Goal: Task Accomplishment & Management: Use online tool/utility

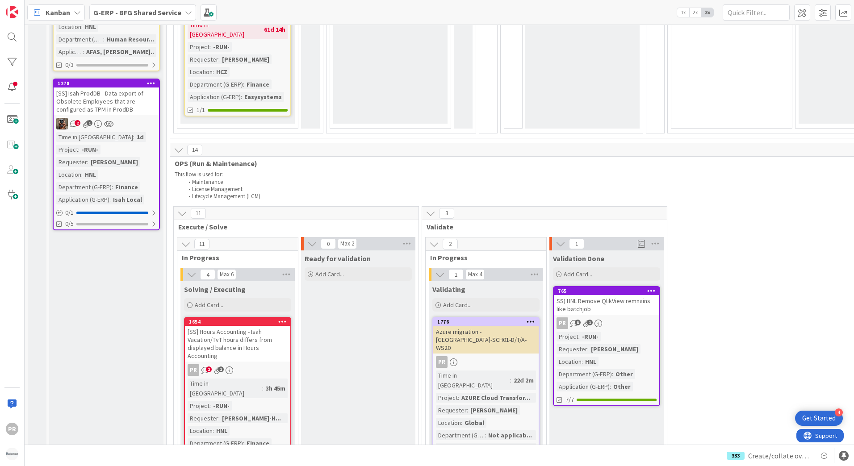
scroll to position [759, 0]
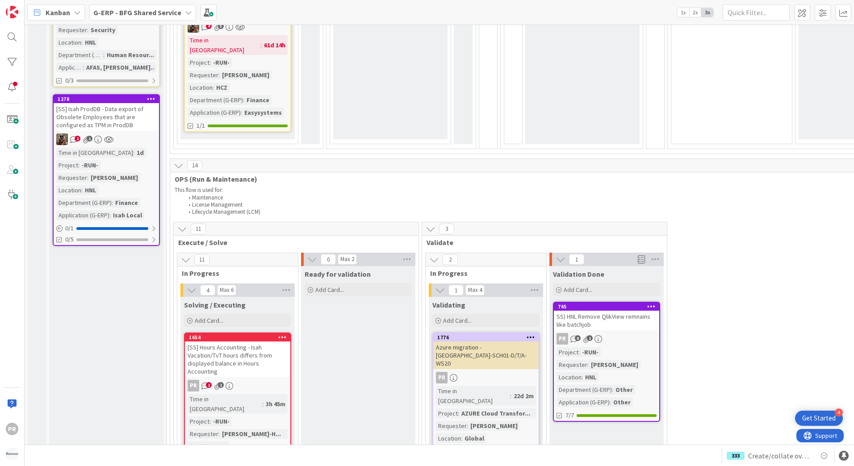
click at [138, 14] on b "G-ERP - BFG Shared Service" at bounding box center [137, 12] width 88 height 9
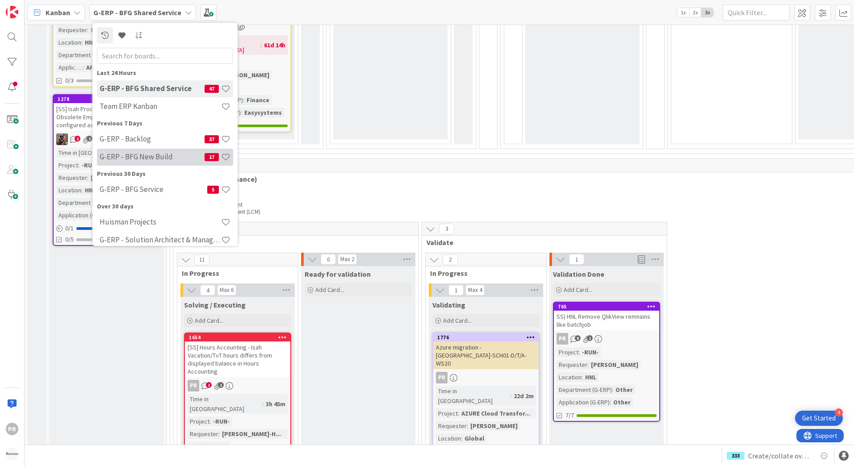
click at [150, 154] on h4 "G-ERP - BFG New Build" at bounding box center [152, 156] width 105 height 9
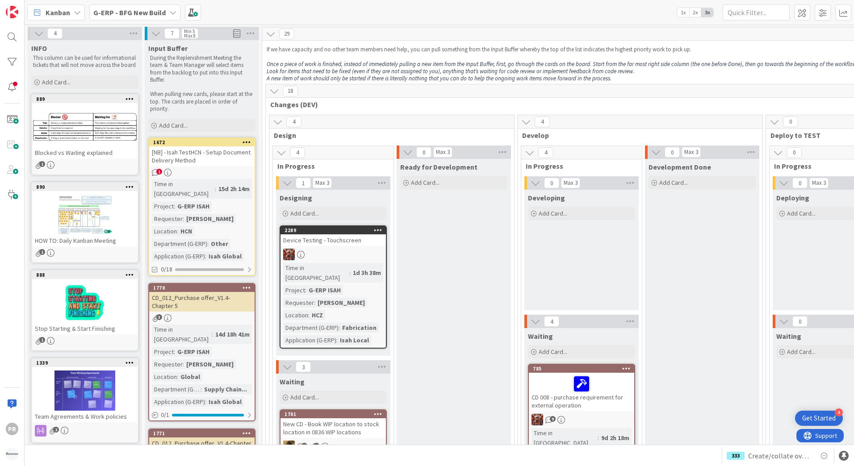
click at [152, 14] on b "G-ERP - BFG New Build" at bounding box center [129, 12] width 72 height 9
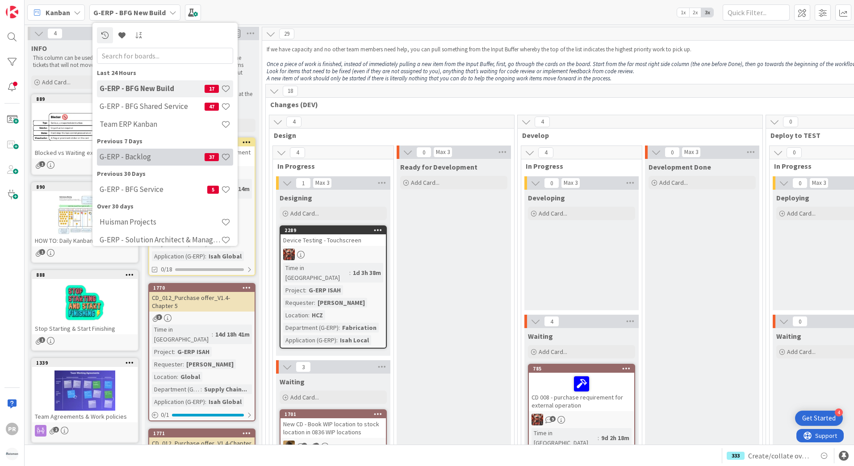
click at [145, 157] on h4 "G-ERP - Backlog" at bounding box center [152, 156] width 105 height 9
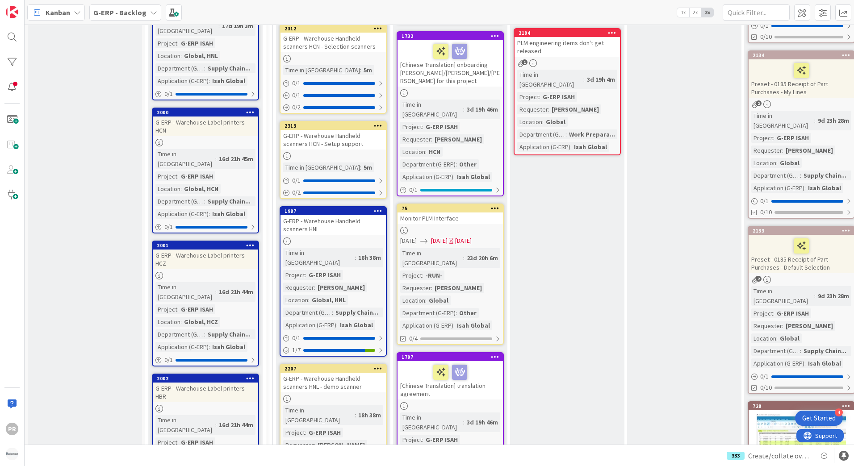
scroll to position [1071, 0]
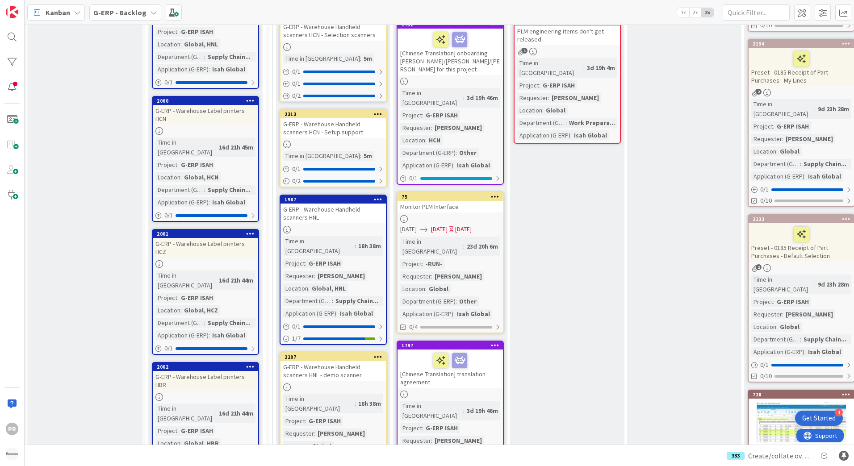
click at [207, 362] on div "2002 G-ERP - Warehouse Label printers HBR Time in [GEOGRAPHIC_DATA] : 16d 21h 4…" at bounding box center [205, 425] width 107 height 126
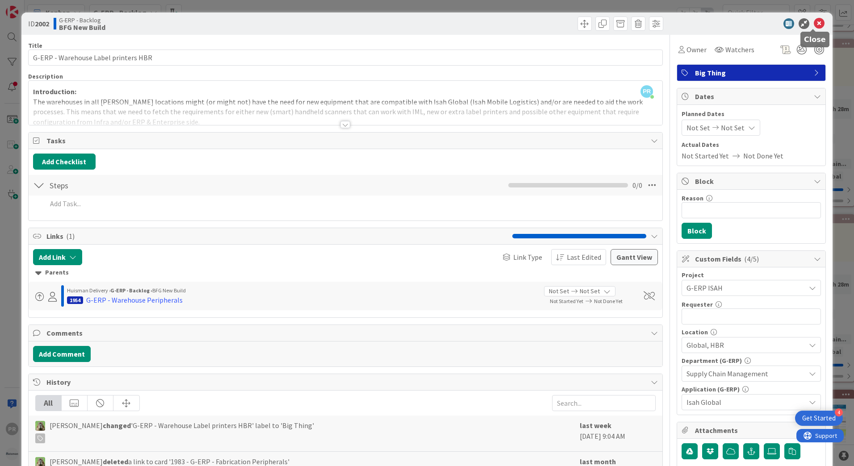
click at [813, 21] on icon at bounding box center [818, 23] width 11 height 11
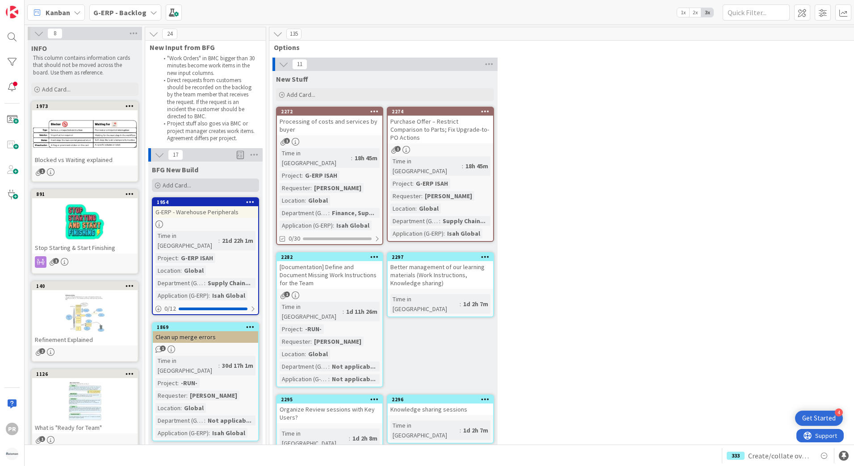
click at [188, 187] on span "Add Card..." at bounding box center [177, 185] width 29 height 8
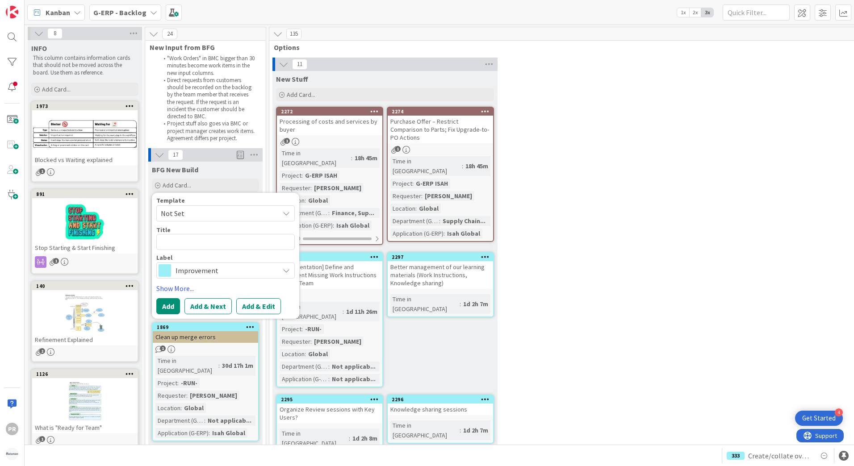
click at [198, 274] on span "Improvement" at bounding box center [224, 270] width 99 height 13
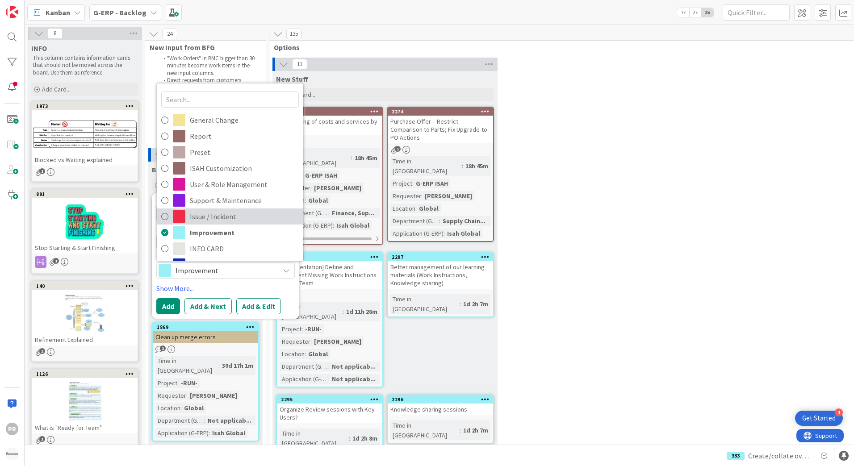
click at [220, 215] on span "Issue / Incident" at bounding box center [244, 216] width 109 height 13
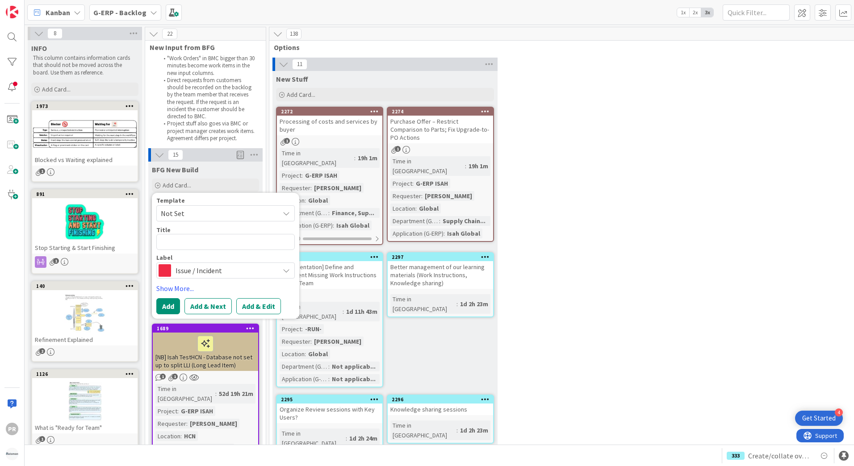
click at [657, 93] on div "11 New Stuff Add Card... 2274 Purchase Offer – Restrict Comparison to Parts; Fi…" at bounding box center [588, 365] width 635 height 614
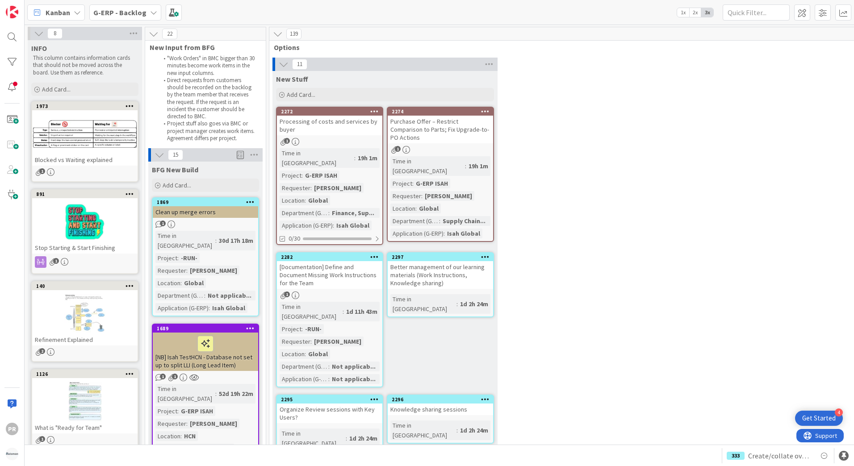
click at [720, 82] on div "11 New Stuff Add Card... 2274 Purchase Offer – Restrict Comparison to Parts; Fi…" at bounding box center [588, 365] width 635 height 614
click at [180, 185] on span "Add Card..." at bounding box center [177, 185] width 29 height 8
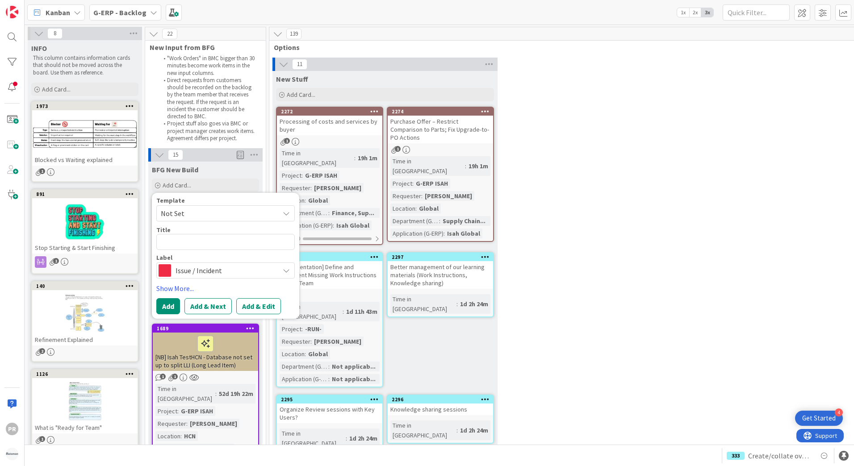
click at [204, 260] on div "Label" at bounding box center [225, 257] width 138 height 6
click at [206, 268] on span "Issue / Incident" at bounding box center [224, 270] width 99 height 13
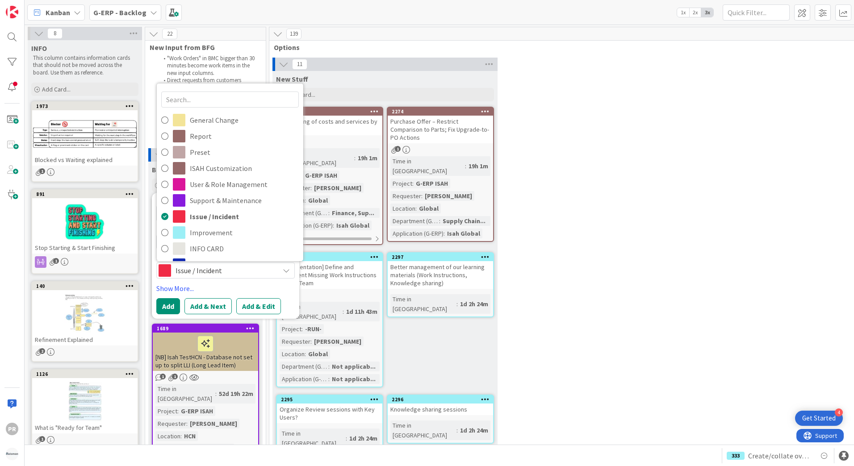
click at [206, 268] on span "Issue / Incident" at bounding box center [224, 270] width 99 height 13
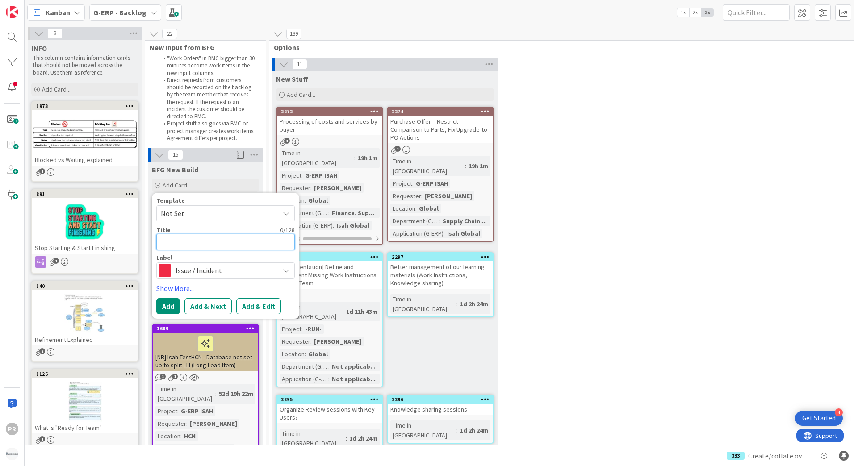
click at [198, 241] on textarea at bounding box center [225, 242] width 138 height 16
type textarea "x"
type textarea "["
type textarea "x"
type textarea "[N"
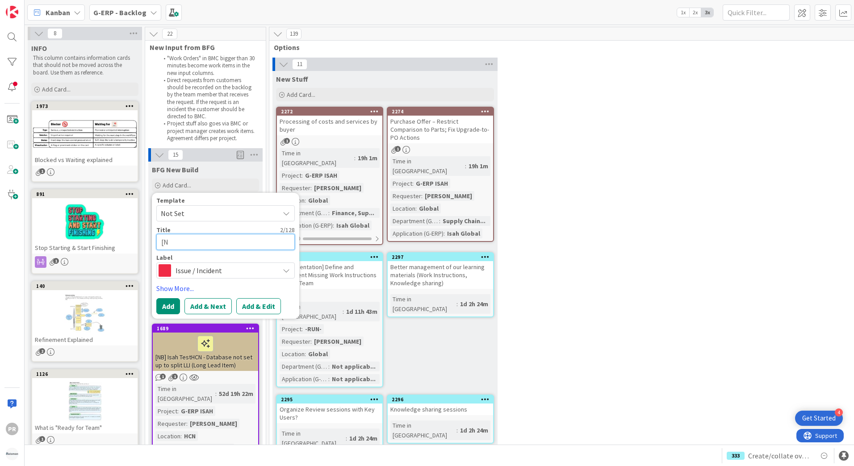
type textarea "x"
type textarea "[NB"
type textarea "x"
type textarea "[NB]"
type textarea "x"
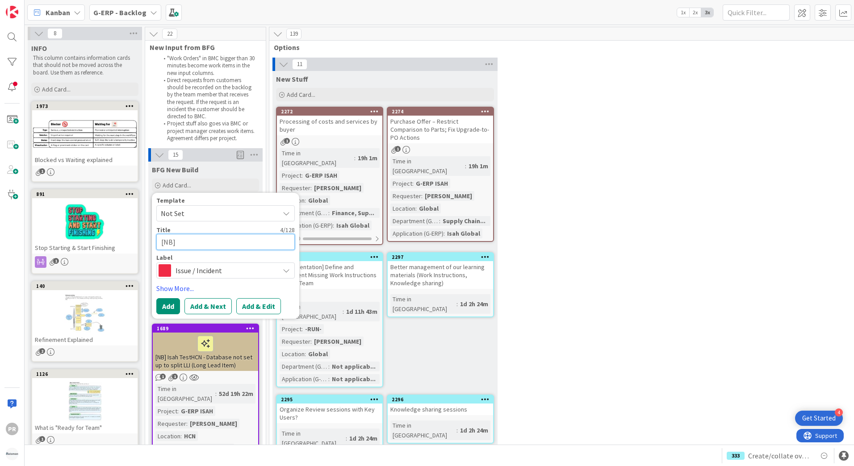
type textarea "[NB]"
type textarea "x"
type textarea "[NB] -"
type textarea "x"
type textarea "[NB] -"
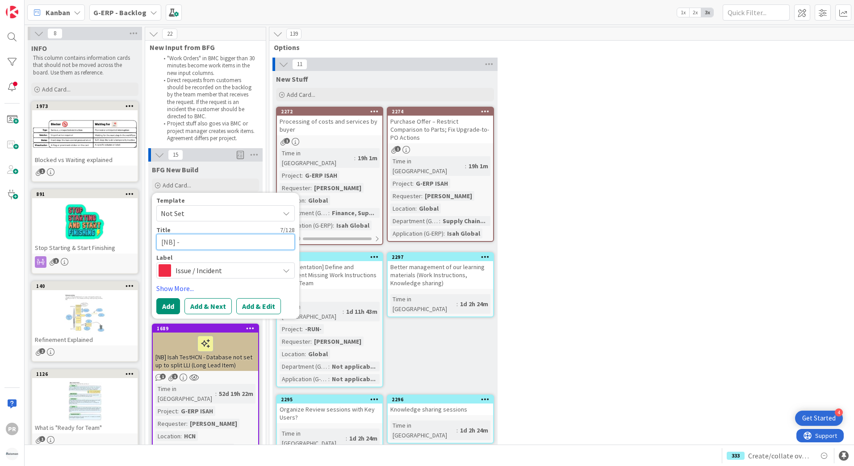
type textarea "x"
type textarea "[NB] - C"
type textarea "x"
type textarea "[NB] - Ca"
type textarea "x"
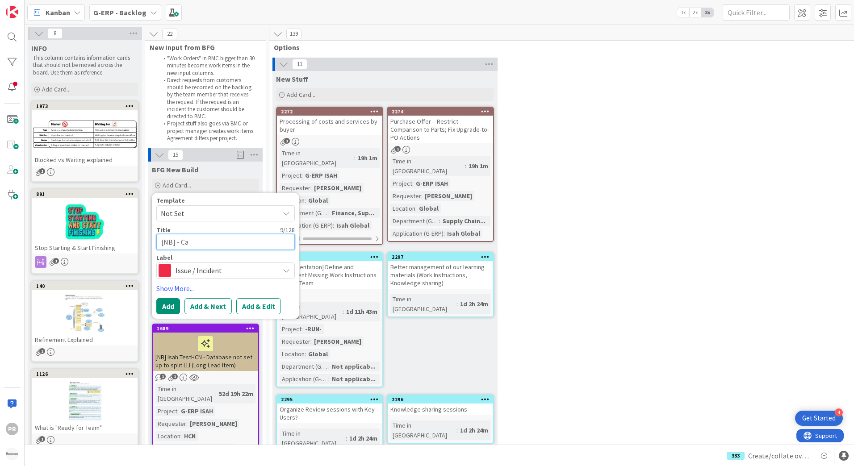
type textarea "[NB] - Can"
type textarea "x"
type textarea "[NB] - Canc"
type textarea "x"
type textarea "[NB] - Cance"
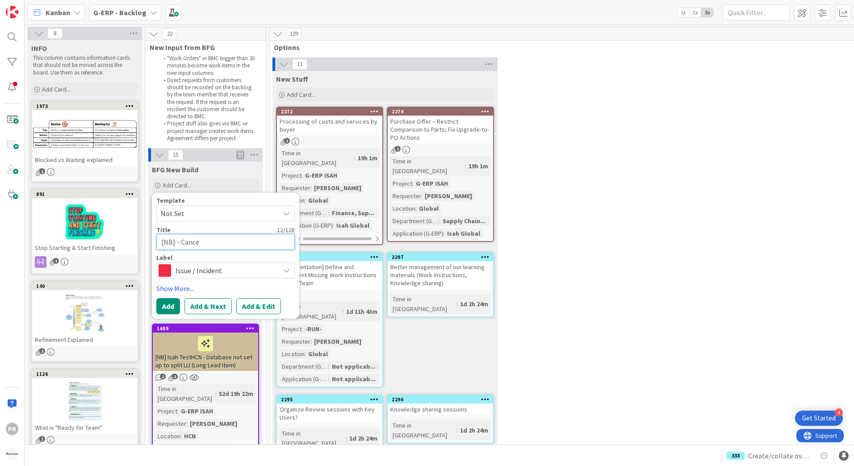
type textarea "x"
type textarea "[NB] - Cancel"
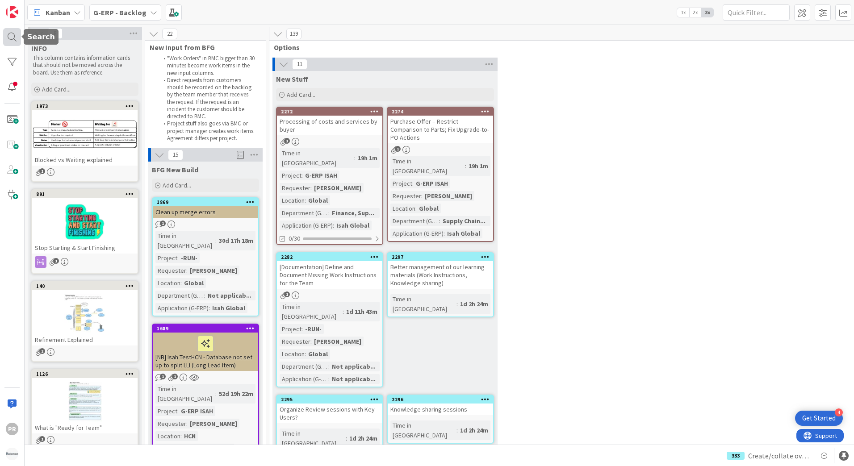
click at [11, 37] on div at bounding box center [12, 37] width 18 height 18
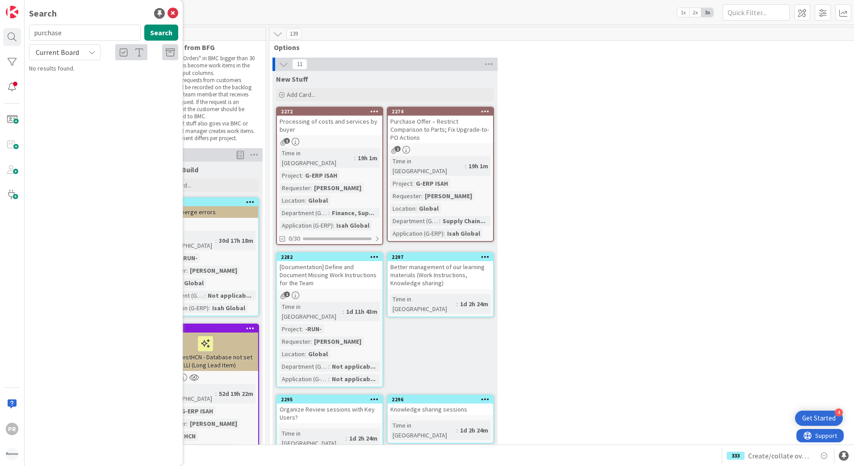
click at [68, 52] on span "Current Board" at bounding box center [57, 52] width 43 height 9
drag, startPoint x: 65, startPoint y: 92, endPoint x: 65, endPoint y: 83, distance: 9.8
click at [64, 92] on span "All Boards" at bounding box center [80, 89] width 93 height 13
type textarea "x"
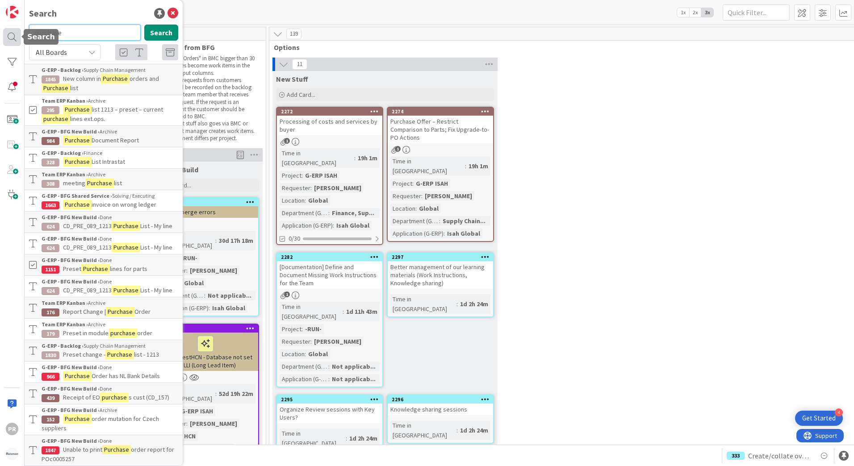
drag, startPoint x: 78, startPoint y: 33, endPoint x: 20, endPoint y: 33, distance: 58.5
click at [20, 33] on div "PR Search purchase Search All Boards Current Board All Boards G-ERP - Backlog ›…" at bounding box center [12, 233] width 25 height 466
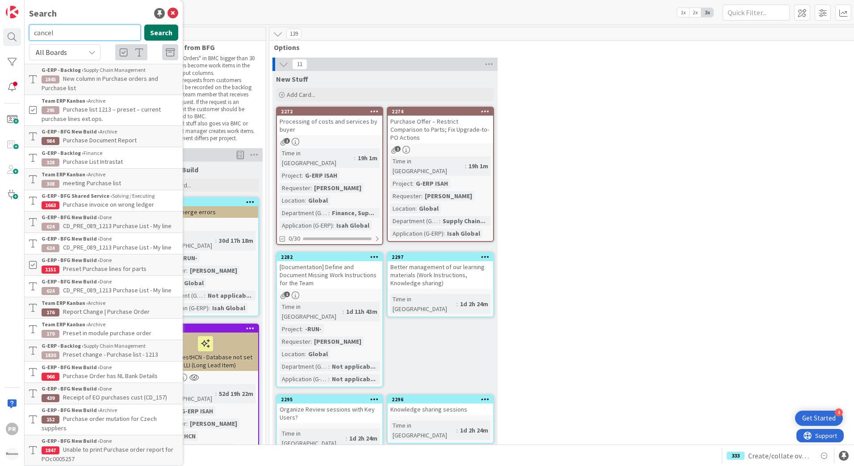
type input "cancel"
click at [151, 33] on button "Search" at bounding box center [161, 33] width 34 height 16
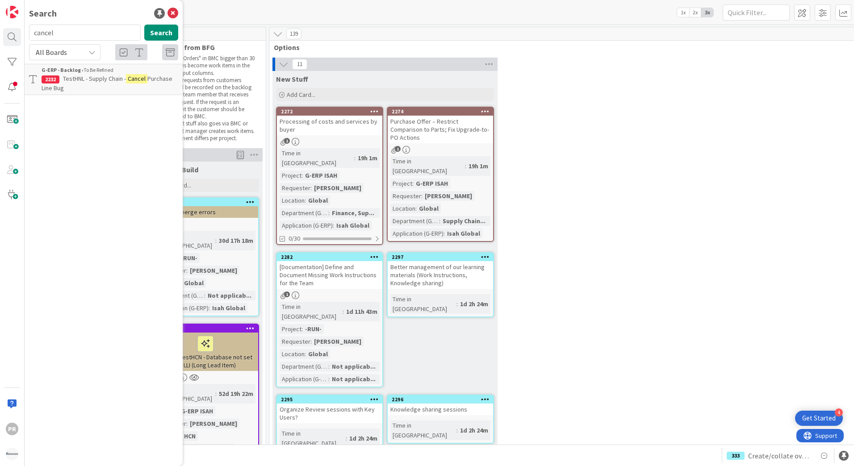
click at [129, 82] on mark "Cancel" at bounding box center [136, 78] width 21 height 9
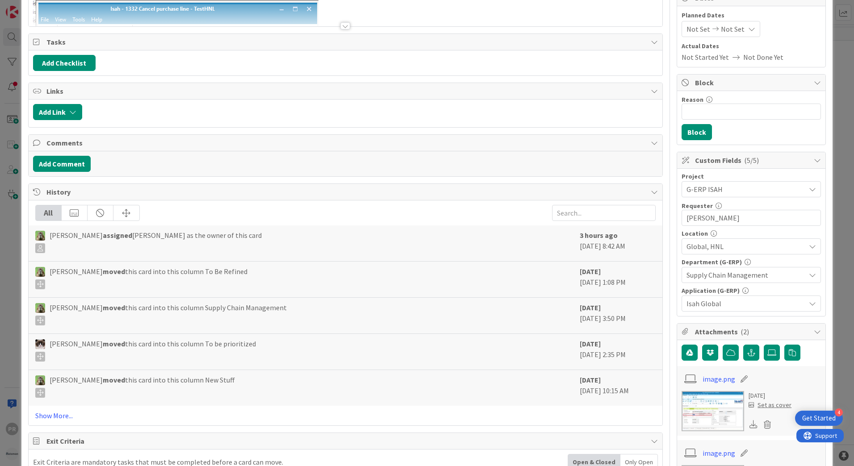
scroll to position [223, 0]
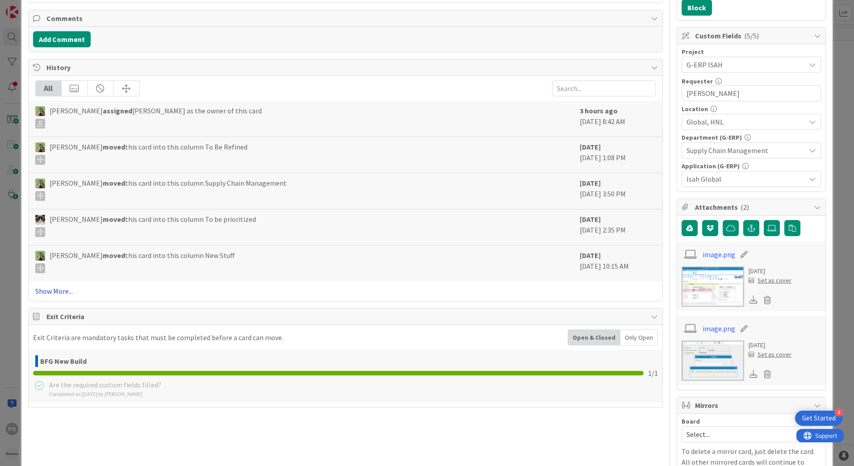
click at [67, 292] on link "Show More..." at bounding box center [345, 291] width 620 height 11
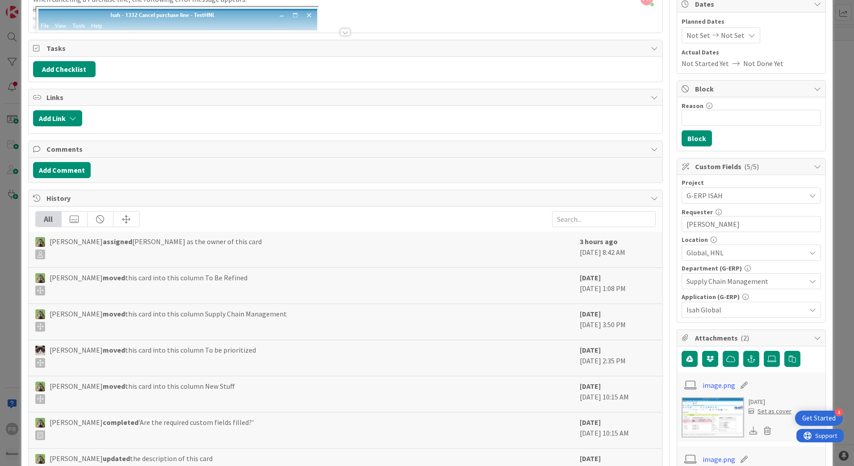
scroll to position [0, 0]
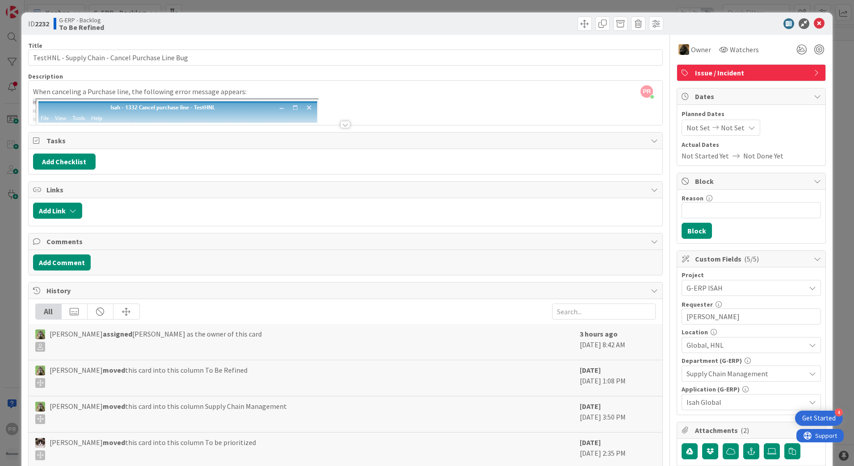
click at [340, 124] on div at bounding box center [345, 124] width 10 height 7
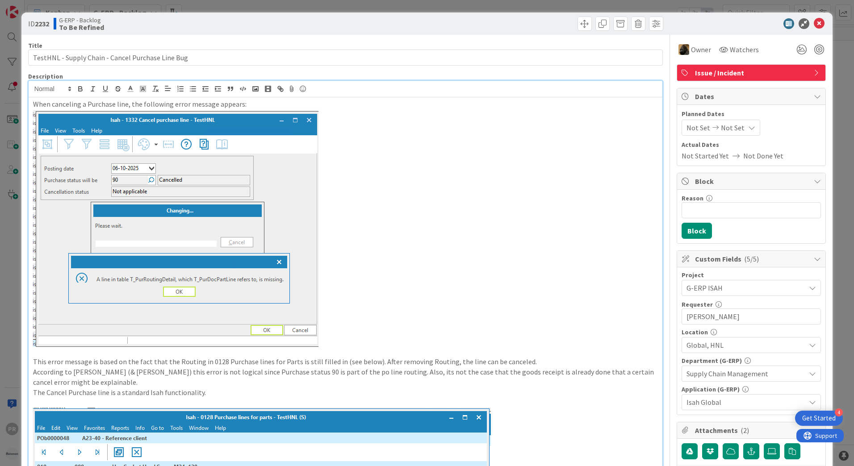
type textarea "x"
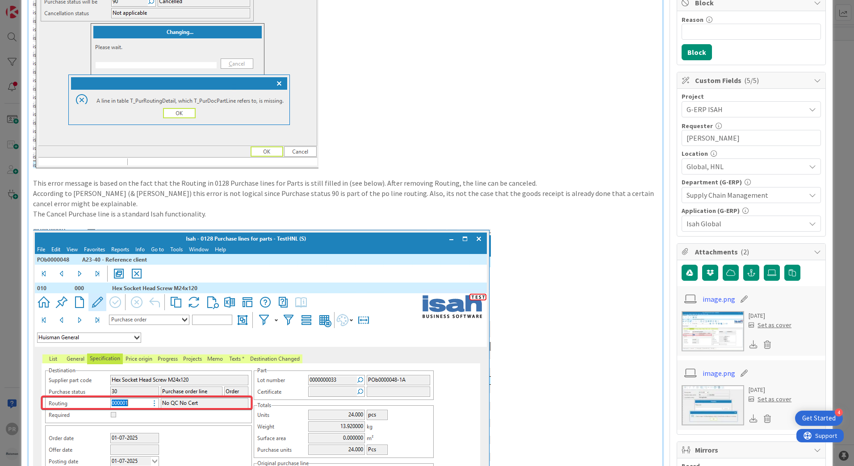
scroll to position [268, 0]
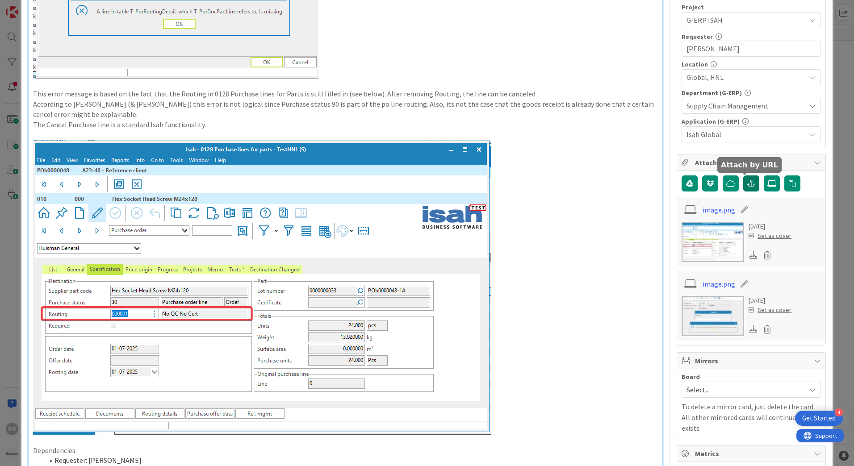
click at [747, 184] on icon "button" at bounding box center [751, 183] width 8 height 7
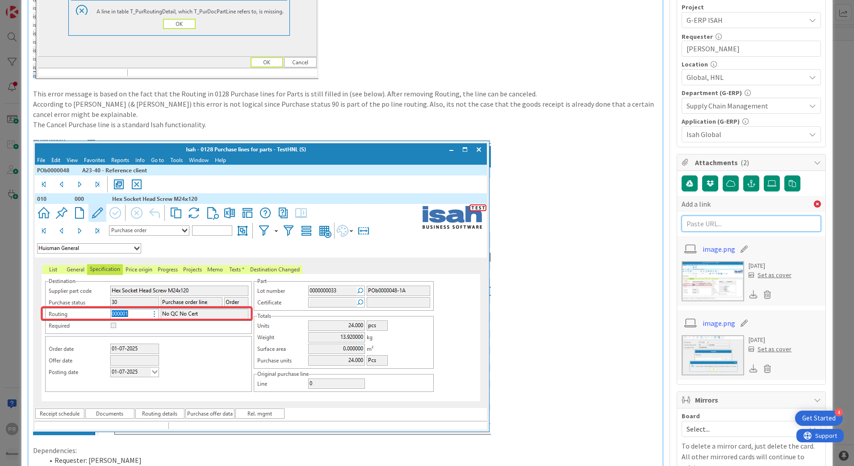
click at [715, 224] on input "text" at bounding box center [750, 224] width 139 height 16
paste input "[URL][PERSON_NAME][DOMAIN_NAME]"
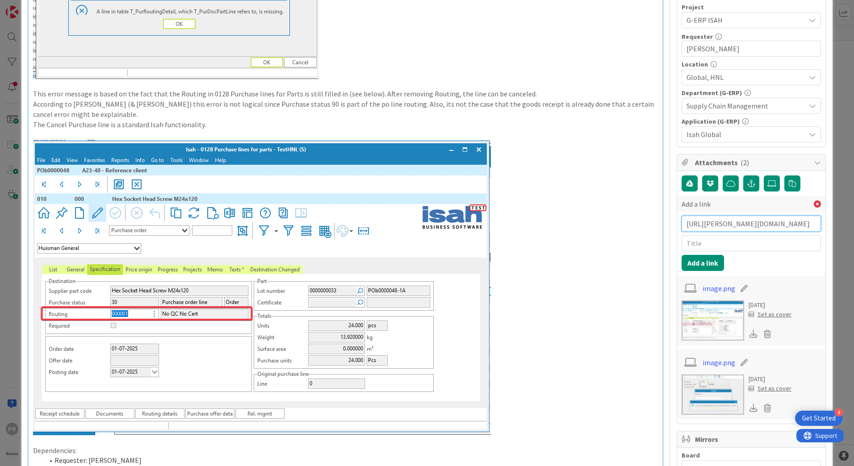
type input "[URL][PERSON_NAME][DOMAIN_NAME]"
click at [717, 236] on input "text" at bounding box center [750, 243] width 139 height 16
type input "BMC ticket"
click at [704, 262] on button "Add a link" at bounding box center [702, 263] width 42 height 16
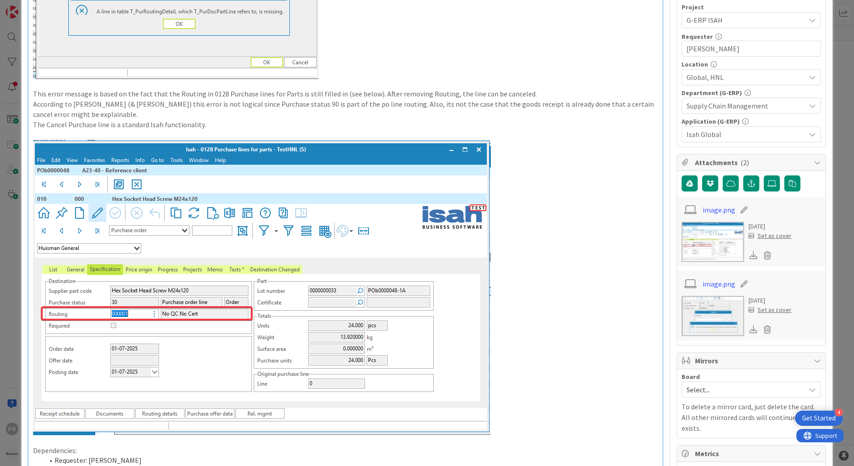
type textarea "x"
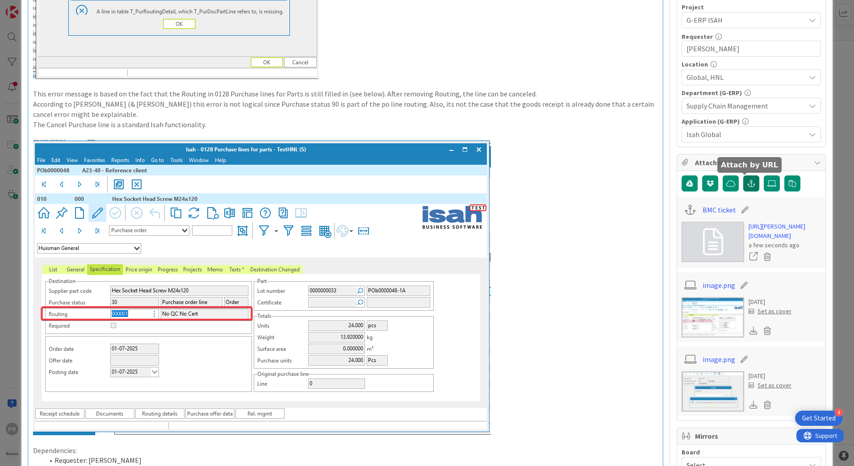
click at [745, 188] on button "button" at bounding box center [751, 183] width 16 height 16
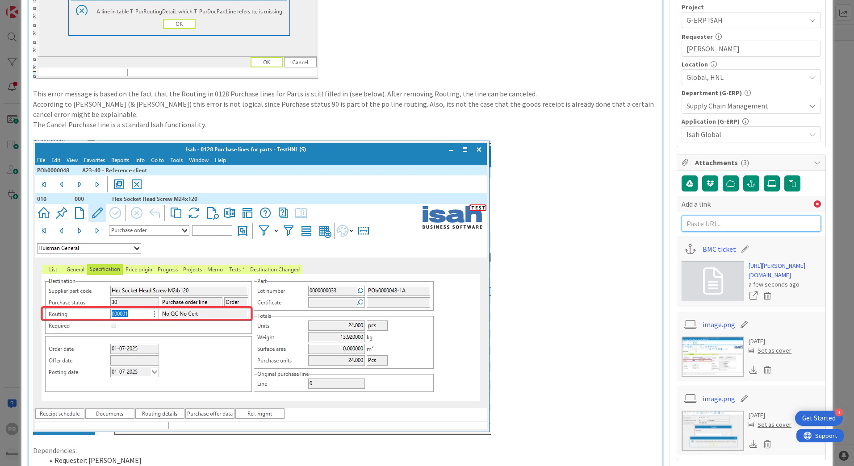
click at [741, 224] on input "text" at bounding box center [750, 224] width 139 height 16
paste input "[URL][PERSON_NAME][DOMAIN_NAME]"
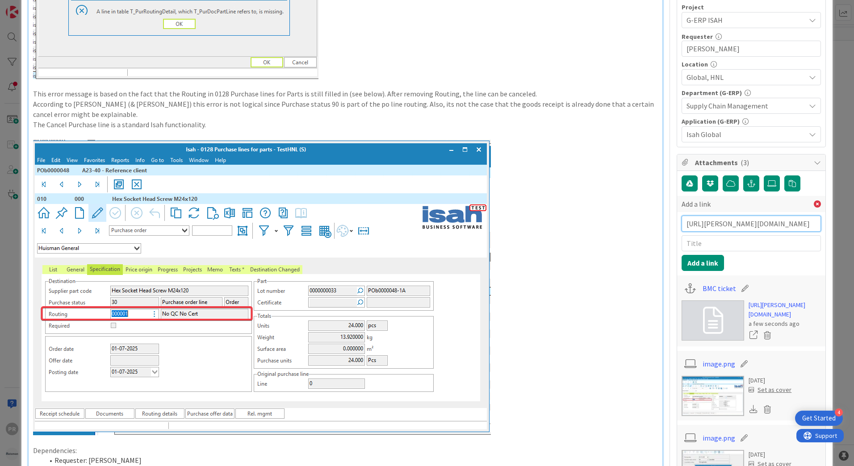
type input "[URL][PERSON_NAME][DOMAIN_NAME]"
click at [750, 245] on input "text" at bounding box center [750, 243] width 139 height 16
type input "BMC ticket"
click at [713, 260] on button "Add a link" at bounding box center [702, 263] width 42 height 16
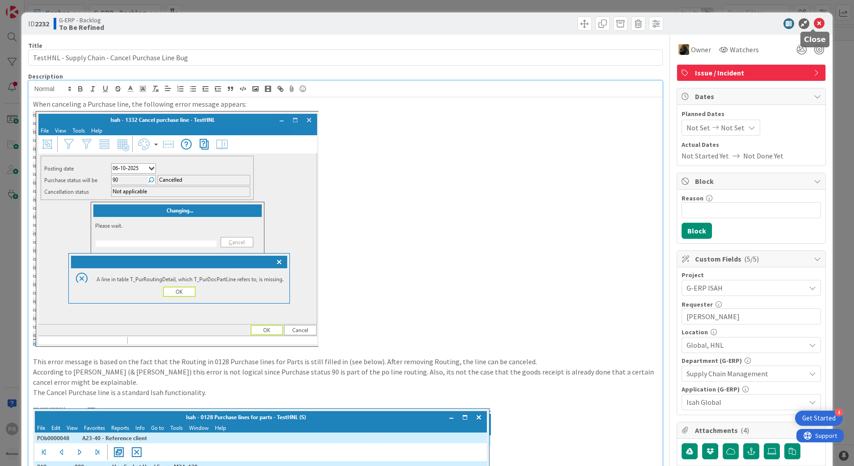
click at [813, 23] on icon at bounding box center [818, 23] width 11 height 11
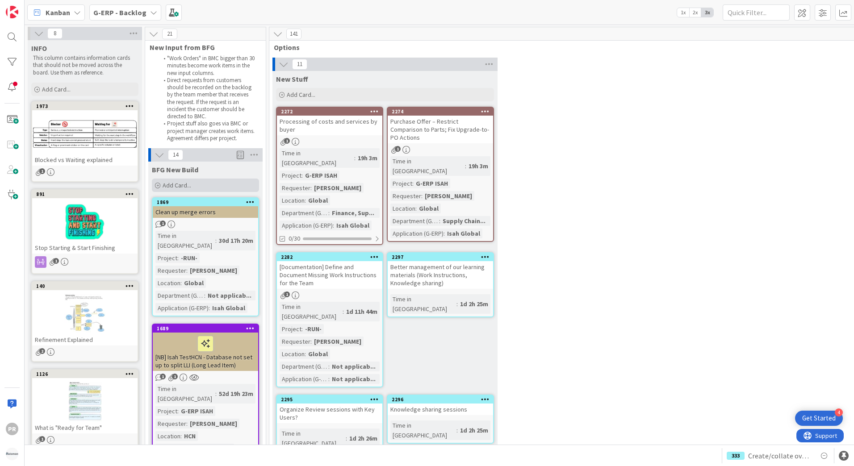
click at [167, 183] on span "Add Card..." at bounding box center [177, 185] width 29 height 8
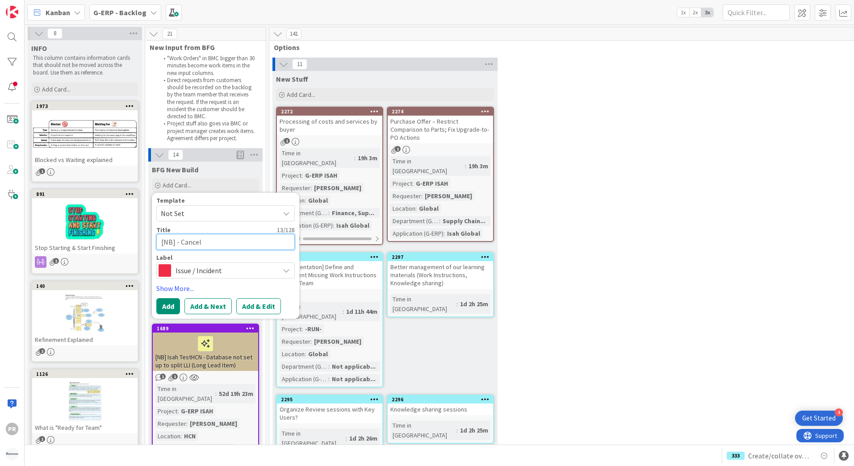
drag, startPoint x: 200, startPoint y: 246, endPoint x: 181, endPoint y: 246, distance: 19.2
click at [181, 246] on textarea "[NB] - Cancel" at bounding box center [225, 242] width 138 height 16
type textarea "x"
type textarea "[NB] - L"
type textarea "x"
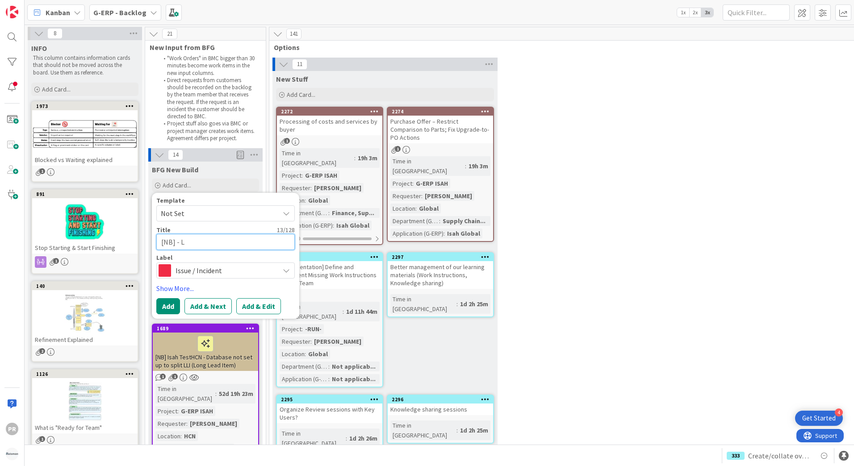
type textarea "[NB] - Lo"
type textarea "x"
type textarea "[NB] - Loca"
type textarea "x"
type textarea "[NB] - Locati"
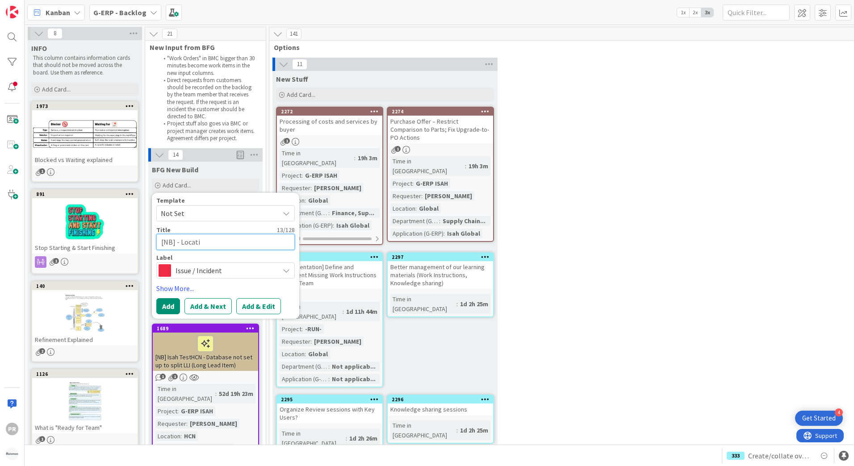
type textarea "x"
type textarea "[NB] - Locatio"
type textarea "x"
type textarea "[NB] - Location"
type textarea "x"
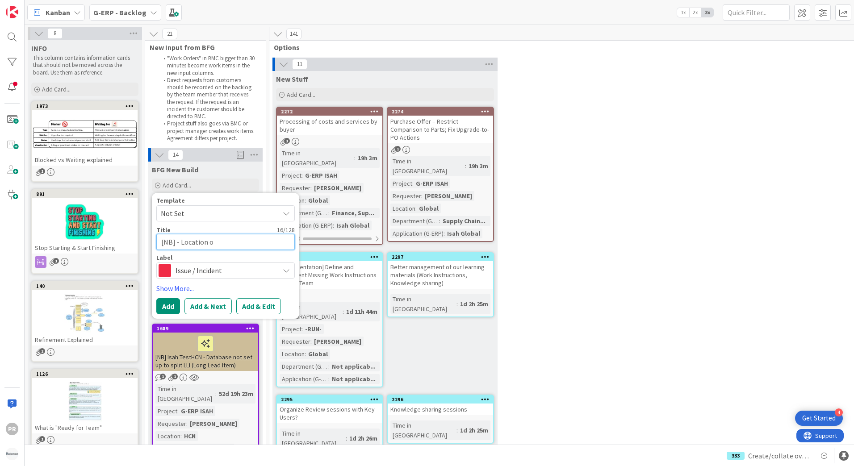
type textarea "[NB] - Location of"
type textarea "x"
type textarea "[NB] - Location of"
type textarea "x"
type textarea "[NB] - Location of I"
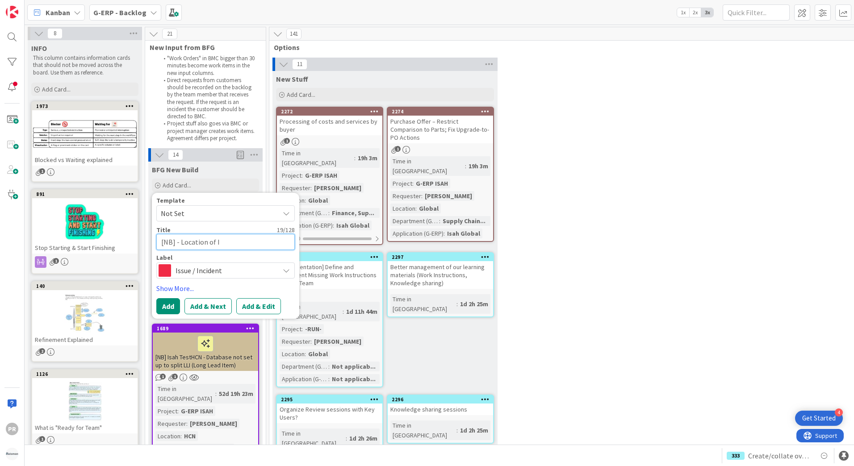
type textarea "x"
type textarea "[NB] - Location of In"
type textarea "x"
type textarea "[NB] - Location of Inc"
type textarea "x"
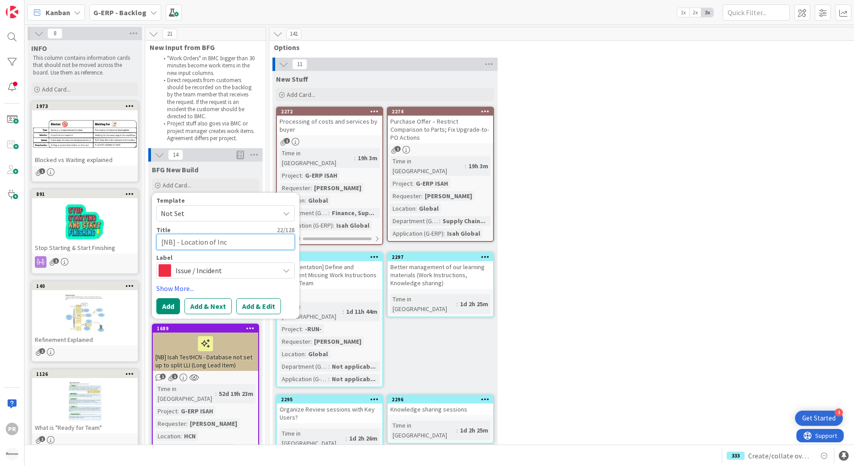
type textarea "[NB] - Location of Inco"
type textarea "x"
type textarea "[NB] - Location of IncoT"
type textarea "x"
type textarea "[NB] - Location of IncoTe"
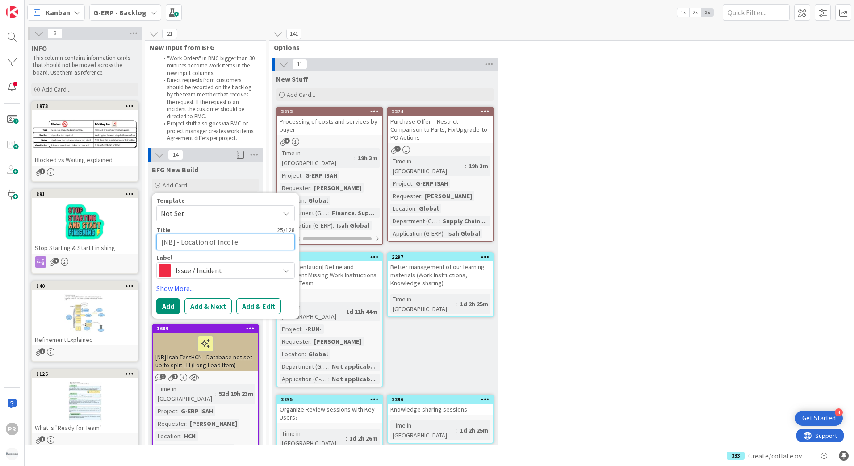
type textarea "x"
type textarea "[NB] - Location of IncoTer"
type textarea "x"
type textarea "[NB] - Location of IncoTerm"
type textarea "x"
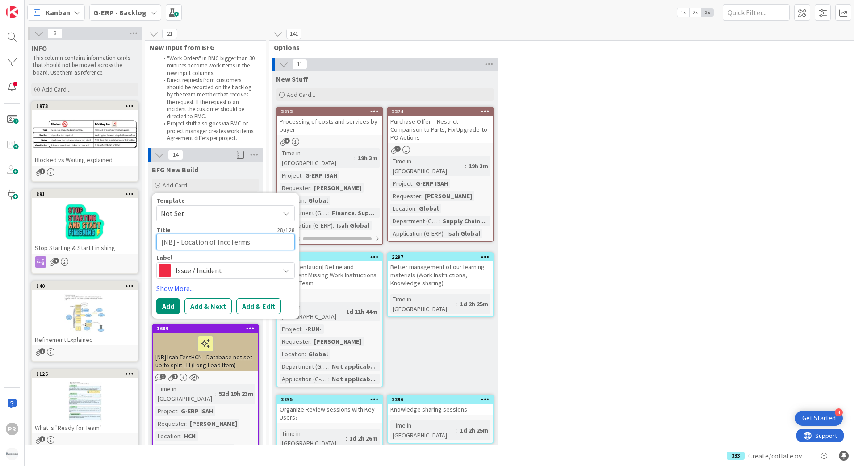
type textarea "[NB] - Location of IncoTerms"
drag, startPoint x: 241, startPoint y: 239, endPoint x: 227, endPoint y: 241, distance: 14.0
click at [227, 241] on textarea "[NB] - Location of IncoTerms" at bounding box center [225, 242] width 138 height 16
type textarea "x"
type textarea "[NB] - Location of Incot"
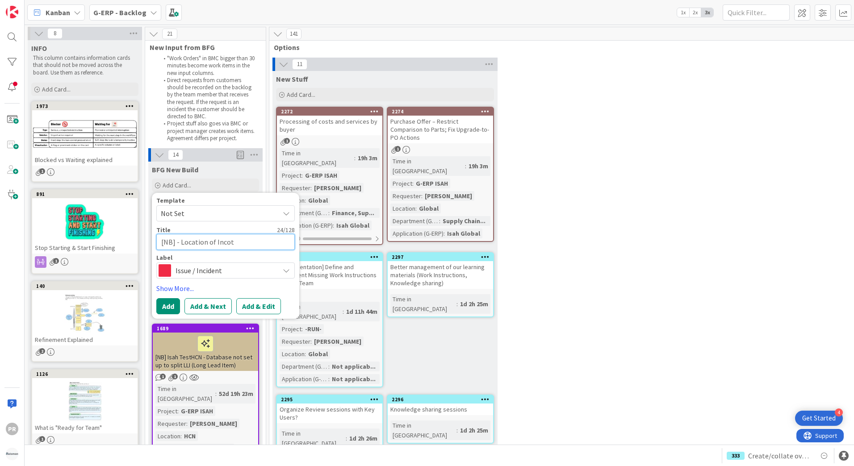
type textarea "x"
type textarea "[NB] - Location of Incote"
type textarea "x"
type textarea "[NB] - Location of Incoter"
type textarea "x"
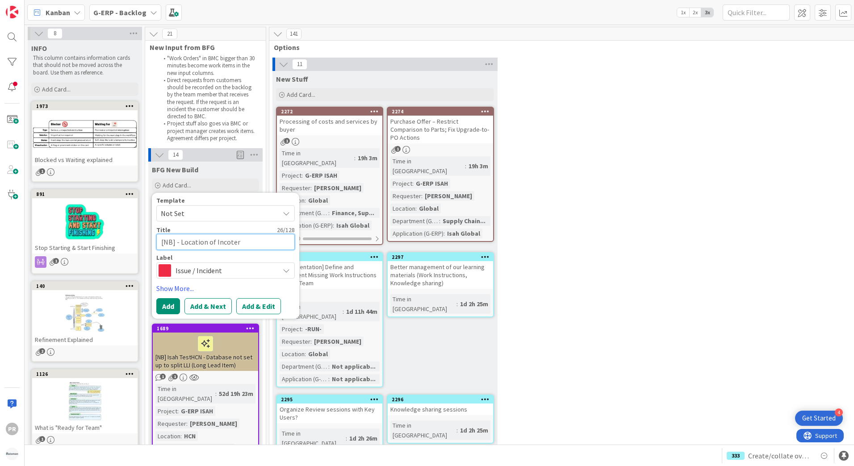
type textarea "[NB] - Location of Incoterm"
type textarea "x"
type textarea "[NB] - Location of Incoterms"
type textarea "x"
type textarea "[NB] - Location of Incoterms"
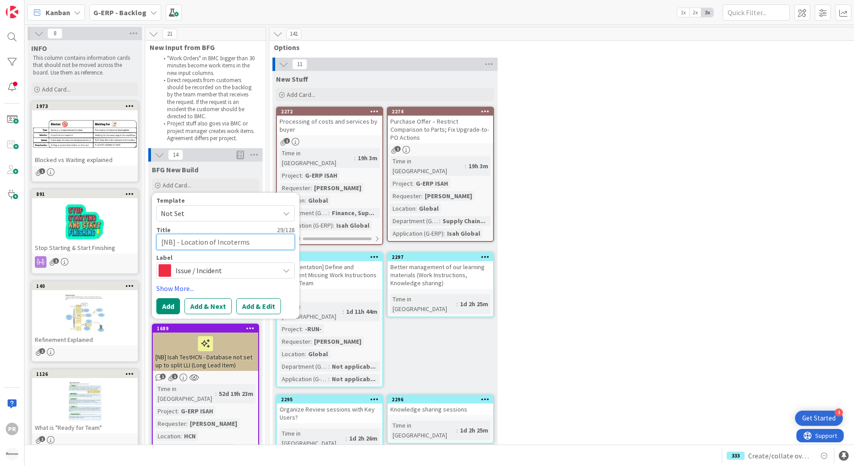
type textarea "x"
type textarea "[NB] - Location of Incoterms n"
type textarea "x"
type textarea "[NB] - Location of Incoterms no"
type textarea "x"
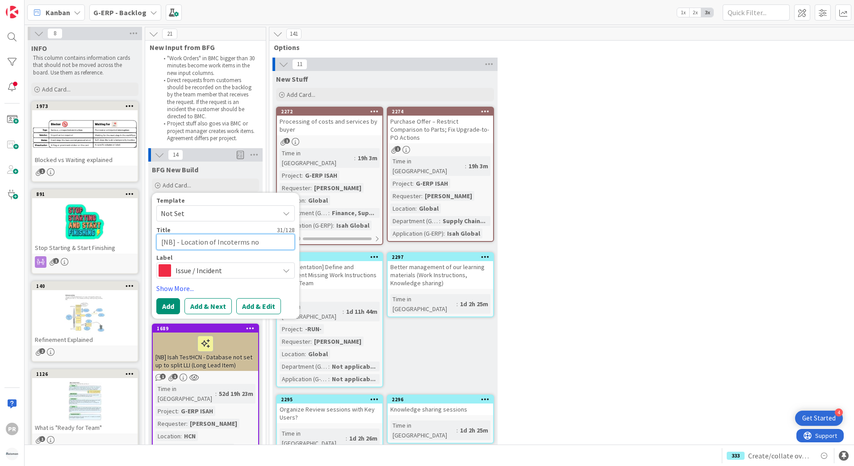
type textarea "[NB] - Location of Incoterms not"
type textarea "x"
type textarea "[NB] - Location of Incoterms not"
type textarea "x"
type textarea "[NB] - Location of Incoterms not f"
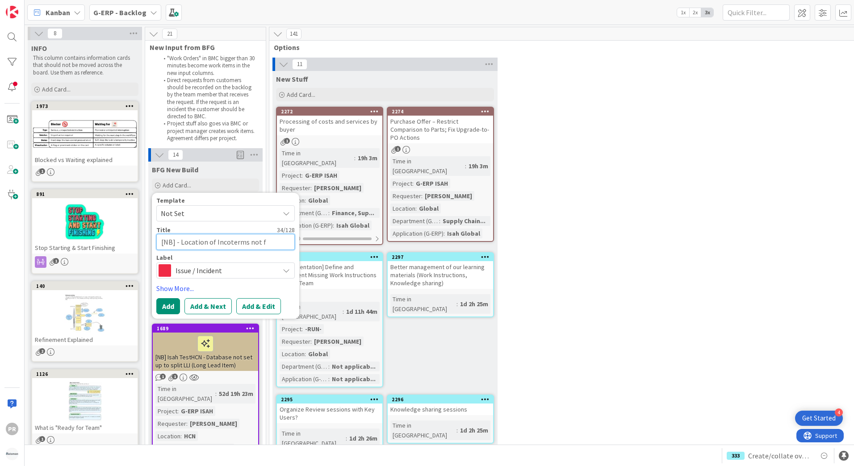
type textarea "x"
type textarea "[NB] - Location of Incoterms not fi"
type textarea "x"
type textarea "[NB] - Location of Incoterms not fil"
type textarea "x"
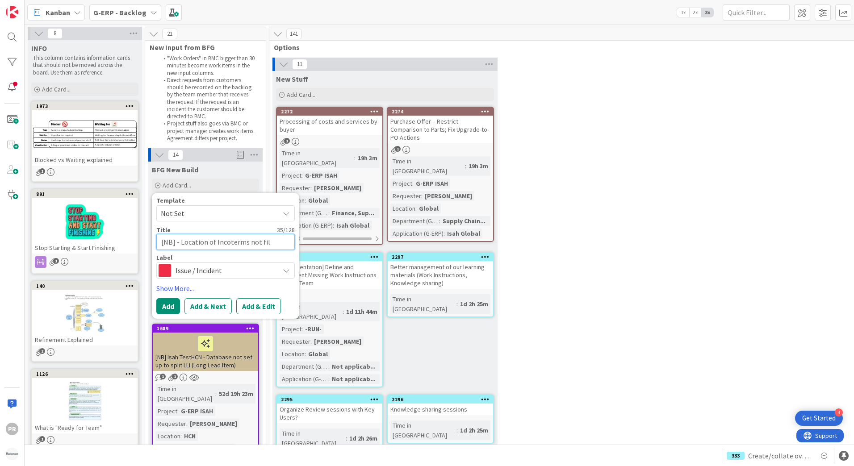
type textarea "[NB] - Location of Incoterms not fill"
type textarea "x"
type textarea "[NB] - Location of Incoterms not fille"
type textarea "x"
type textarea "[NB] - Location of Incoterms not filled"
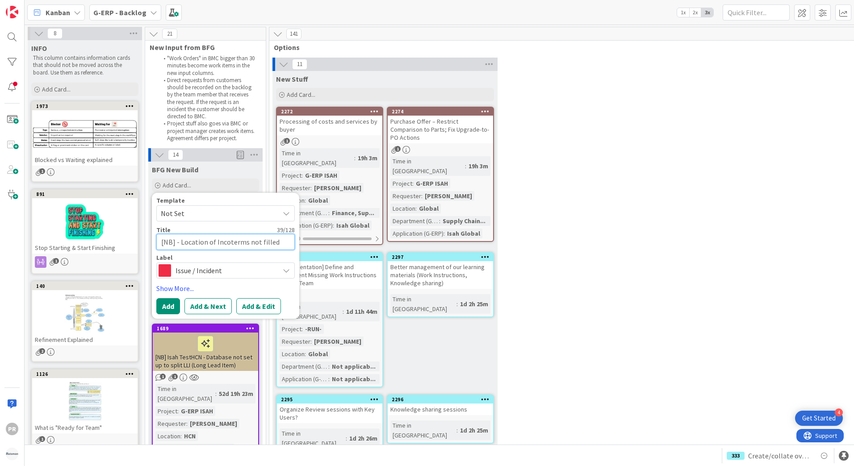
type textarea "x"
type textarea "[NB] - Location of Incoterms not filled"
type textarea "x"
type textarea "[NB] - Location of Incoterms not filled i"
type textarea "x"
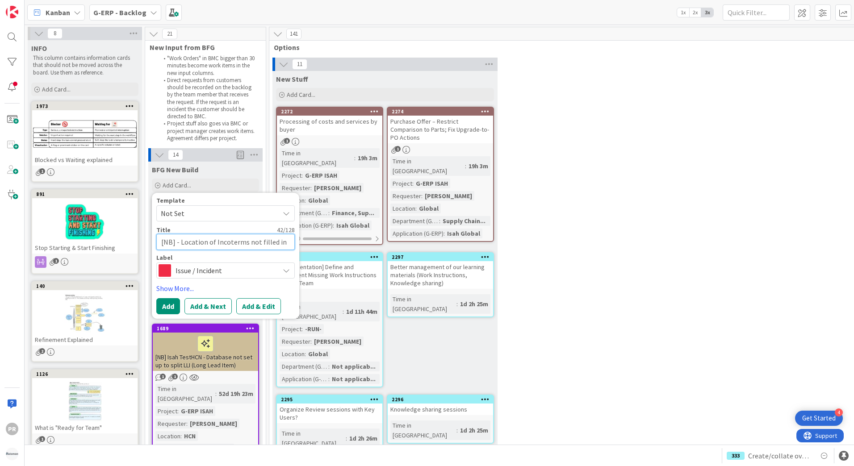
type textarea "[NB] - Location of Incoterms not filled in"
type textarea "x"
type textarea "[NB] - Location of Incoterms not filled in P"
type textarea "x"
type textarea "[NB] - Location of Incoterms not filled in PO"
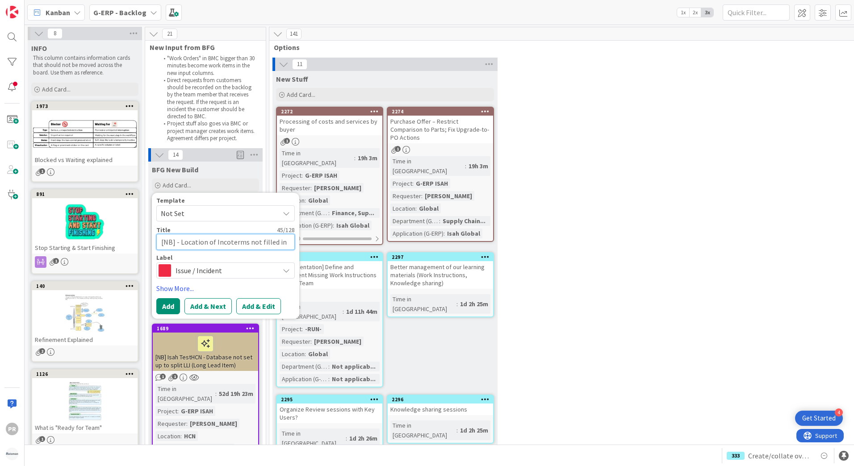
click at [178, 241] on textarea "[NB] - Location of Incoterms not filled in PO" at bounding box center [225, 242] width 138 height 16
type textarea "x"
type textarea "[NB] - Location of Incoterms not filled in PO"
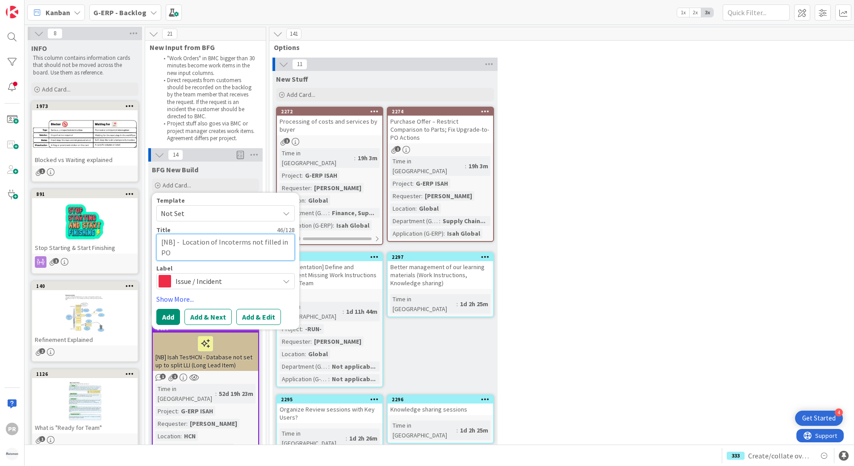
type textarea "x"
type textarea "[NB] - I Location of Incoterms not filled in PO"
type textarea "x"
type textarea "[NB] - Is Location of Incoterms not filled in PO"
type textarea "x"
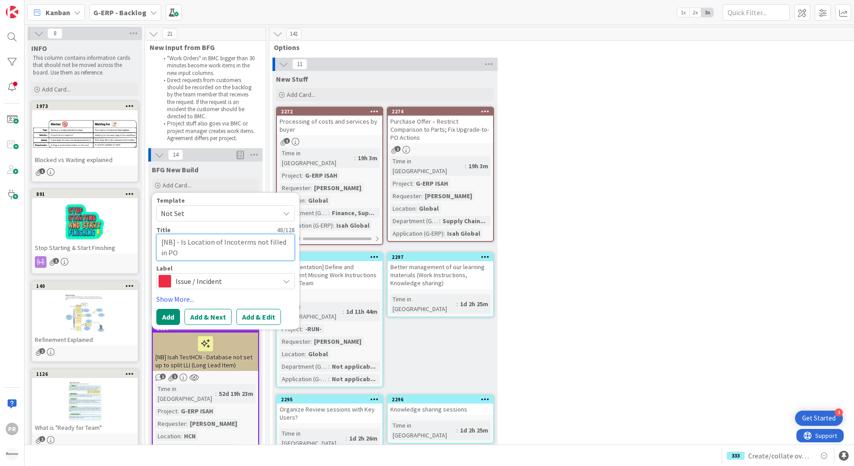
type textarea "[NB] - Isa Location of Incoterms not filled in PO"
type textarea "x"
type textarea "[NB] - Isah Location of Incoterms not filled in PO"
type textarea "x"
type textarea "[NB] - Isah Location of Incoterms not filled in PO"
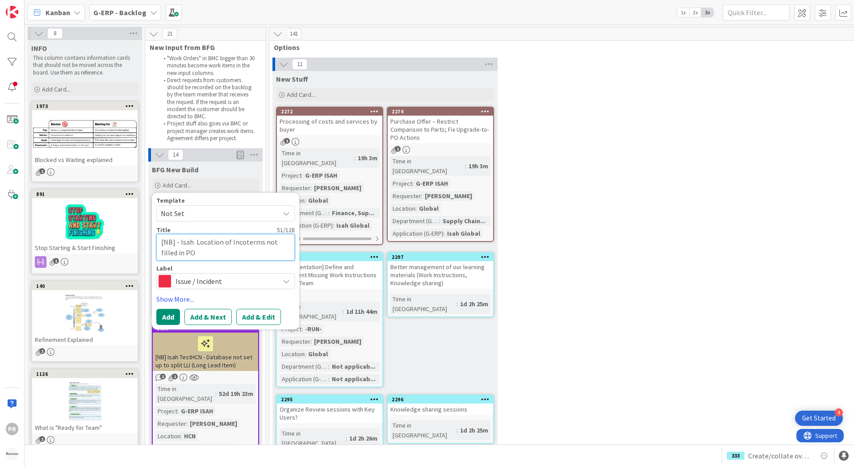
type textarea "x"
type textarea "[NB] - Isah P Location of Incoterms not filled in PO"
type textarea "x"
type textarea "[NB] - Isah Pr Location of Incoterms not filled in PO"
type textarea "x"
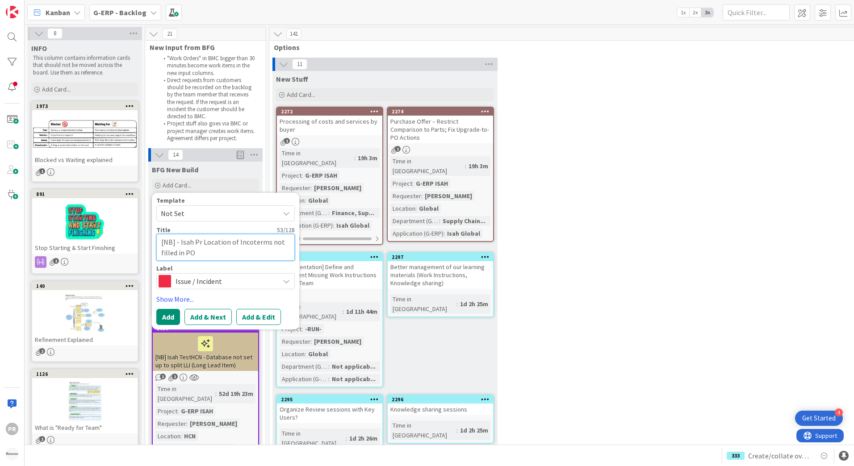
type textarea "[NB] - Isah Prd Location of Incoterms not filled in PO"
type textarea "x"
type textarea "[NB] - Isah PrdH Location of Incoterms not filled in PO"
type textarea "x"
type textarea "[NB] - Isah PrdHC Location of Incoterms not filled in PO"
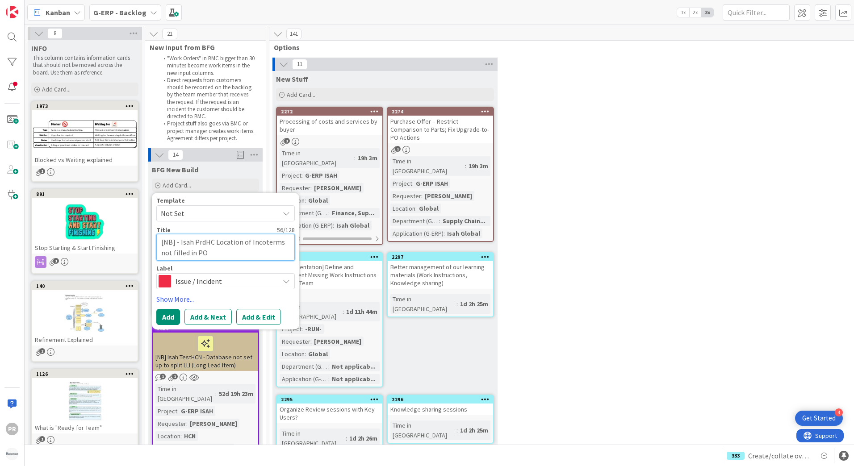
type textarea "x"
type textarea "[NB] - Isah PrdH Location of Incoterms not filled in PO"
type textarea "x"
type textarea "[NB] - Isah Prd Location of Incoterms not filled in PO"
type textarea "x"
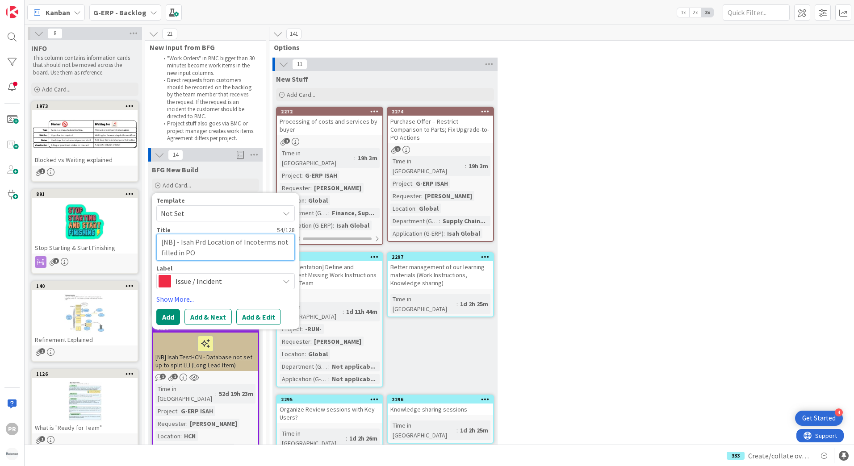
type textarea "[NB] - Isah Pr Location of Incoterms not filled in PO"
type textarea "x"
type textarea "[NB] - Isah P Location of Incoterms not filled in PO"
type textarea "x"
type textarea "[NB] - Isah Location of Incoterms not filled in PO"
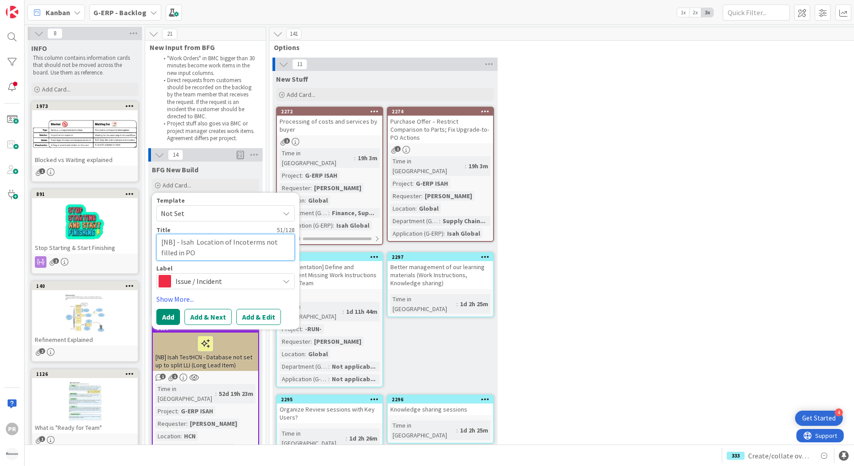
type textarea "x"
type textarea "[NB] - Isah Te Location of Incoterms not filled in PO"
type textarea "x"
type textarea "[NB] - Isah Tes Location of Incoterms not filled in PO"
type textarea "x"
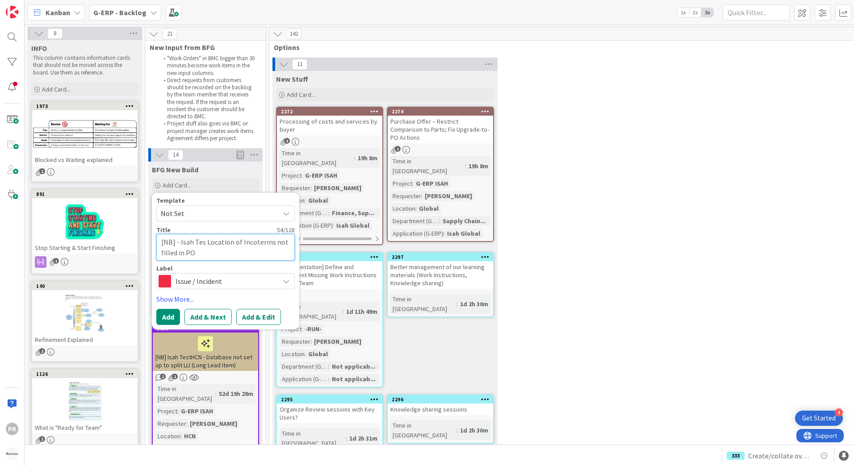
type textarea "[NB] - Isah Test Location of Incoterms not filled in PO"
type textarea "x"
type textarea "[NB] - Isah TestH Location of Incoterms not filled in PO"
type textarea "x"
type textarea "[NB] - Isah TestHN Location of Incoterms not filled in PO"
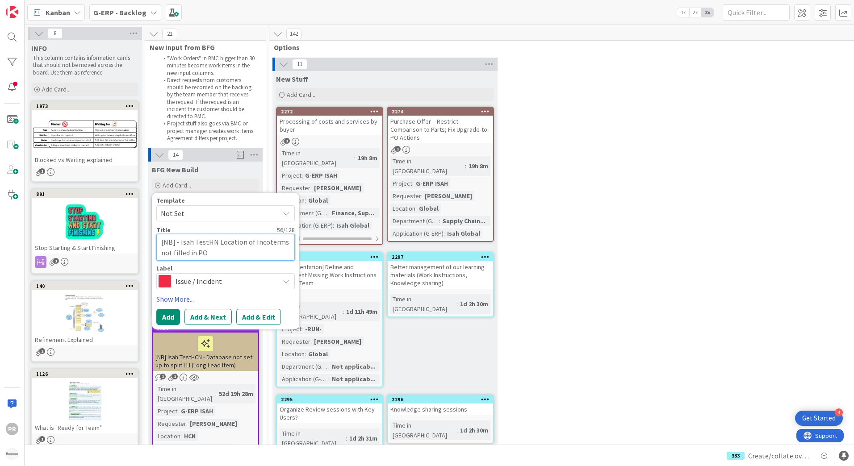
type textarea "x"
type textarea "[NB] - Isah TestHNL Location of Incoterms not filled in PO"
type textarea "x"
type textarea "[NB] - Isah TestHNL - Location of Incoterms not filled in PO"
type textarea "x"
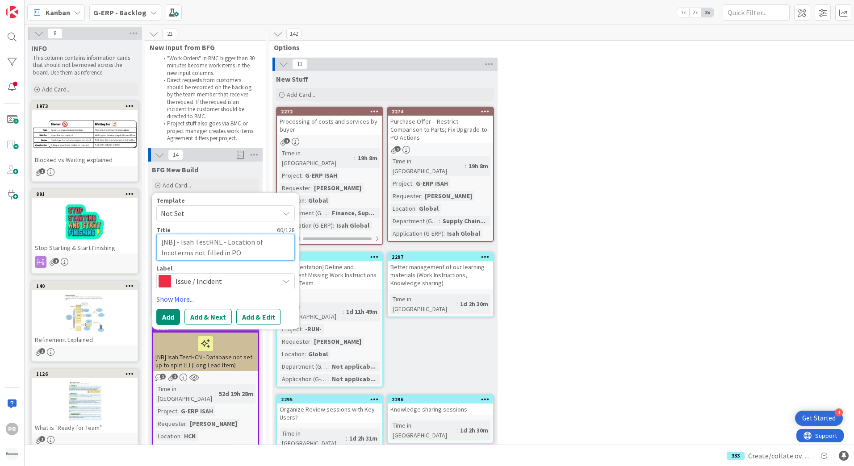
type textarea "[NB] - Isah TestHNL - Location of Incoterms not filled in PO"
type textarea "x"
type textarea "[NB] - Isah TestHNL - Location of Incoterms not filled in PO"
type textarea "x"
type textarea "[NB] - Isah TestHNL -Location of Incoterms not filled in PO"
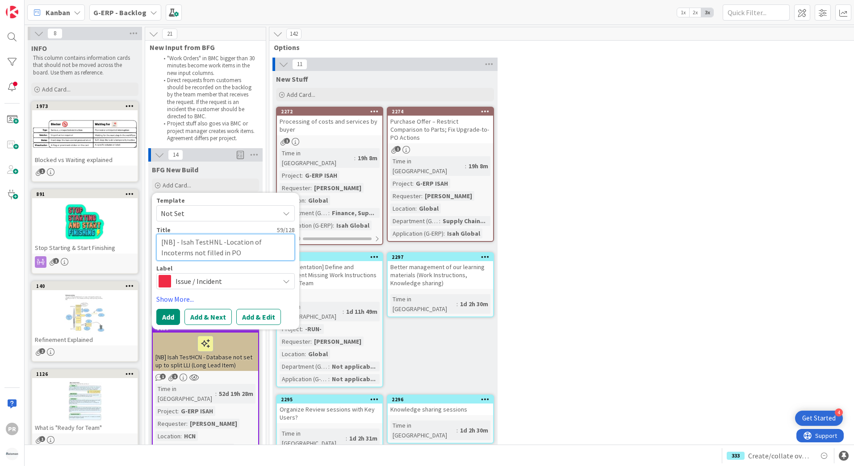
type textarea "x"
type textarea "[NB] - Isah TestHNL Location of Incoterms not filled in PO"
type textarea "x"
type textarea "[NB] - Isah TestHNLLocation of Incoterms not filled in PO"
type textarea "x"
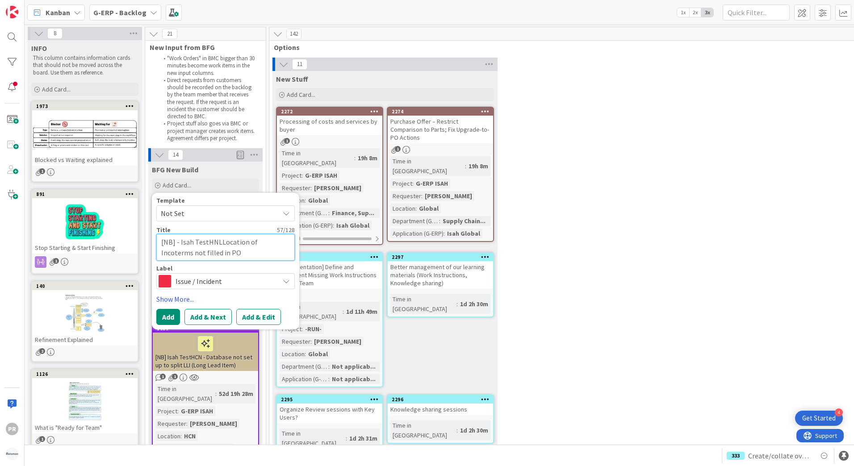
type textarea "[NB] - Isah TestHNL Location of Incoterms not filled in PO"
type textarea "x"
type textarea "[NB] - Isah TestHNL -Location of Incoterms not filled in PO"
type textarea "x"
click at [214, 250] on textarea "[NB] - Isah TestHNL - Location of Incoterms not filled in PO" at bounding box center [225, 247] width 138 height 27
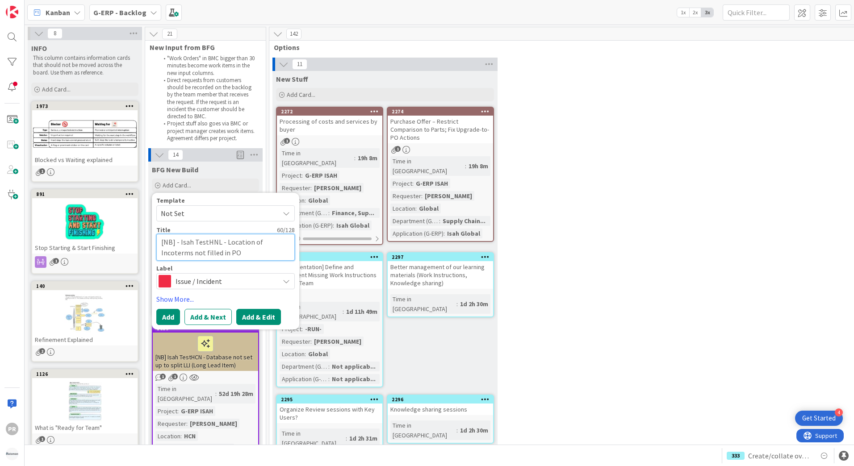
type textarea "[NB] - Isah TestHNL - Location of Incoterms not filled in PO"
click at [263, 314] on button "Add & Edit" at bounding box center [258, 317] width 45 height 16
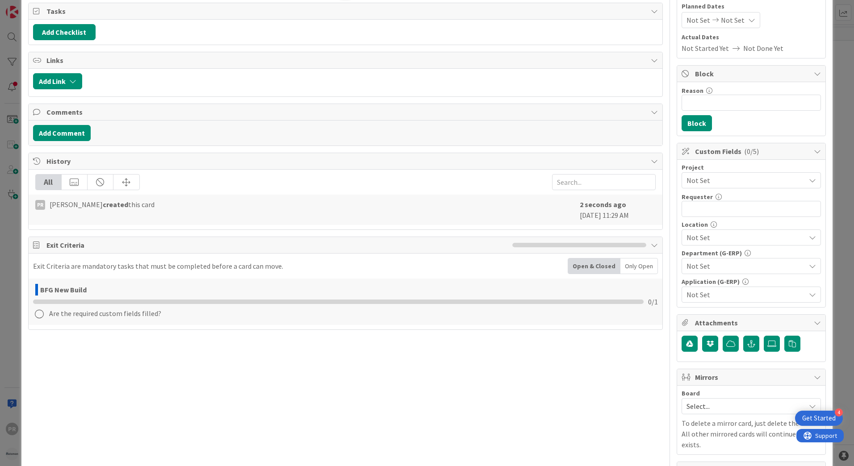
scroll to position [134, 0]
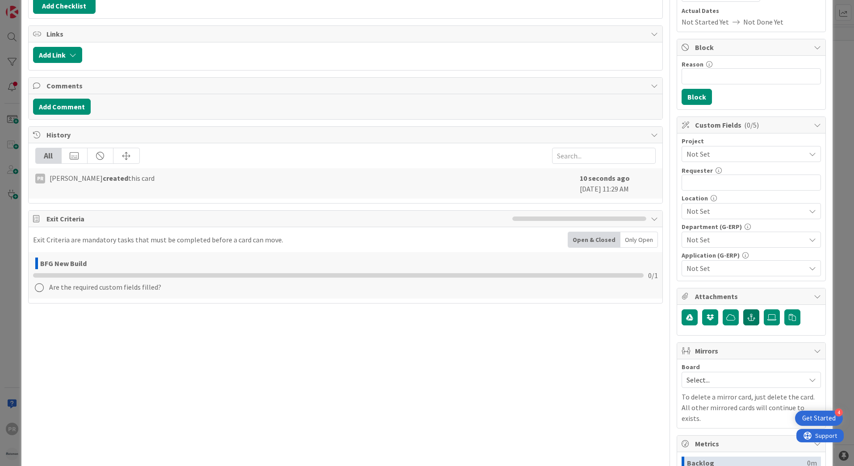
click at [743, 322] on button "button" at bounding box center [751, 317] width 16 height 16
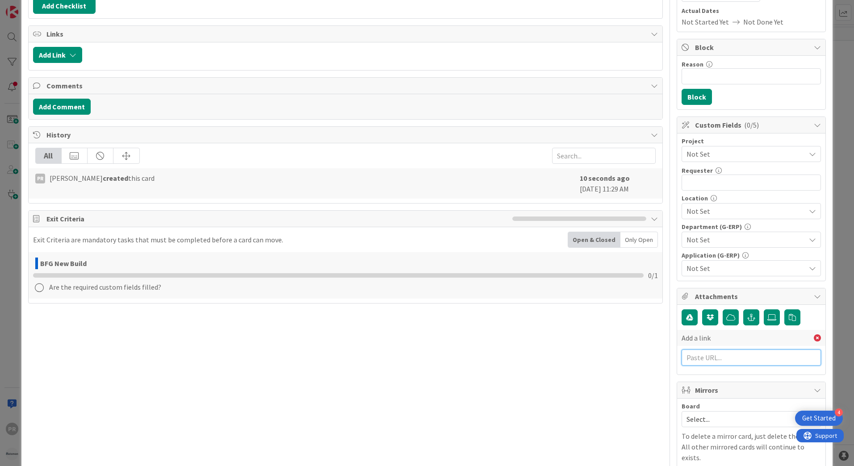
click at [727, 357] on input "text" at bounding box center [750, 358] width 139 height 16
paste input "[URL][PERSON_NAME][DOMAIN_NAME]"
type input "[URL][PERSON_NAME][DOMAIN_NAME]"
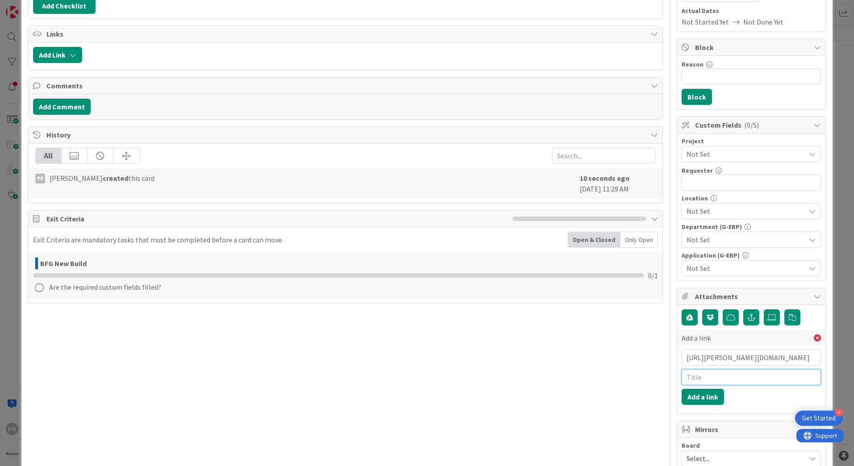
click at [721, 377] on input "text" at bounding box center [750, 377] width 139 height 16
type input "BMC ticket"
click at [694, 396] on button "Add a link" at bounding box center [702, 397] width 42 height 16
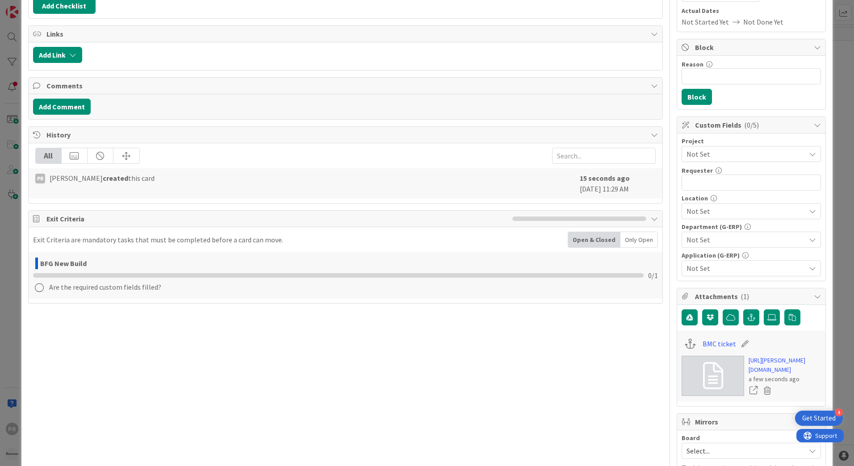
click at [702, 154] on span "Not Set" at bounding box center [743, 154] width 114 height 13
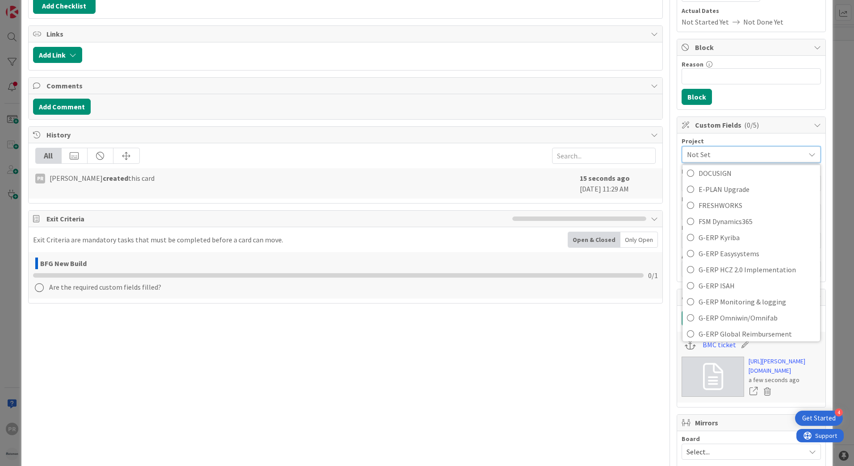
scroll to position [313, 0]
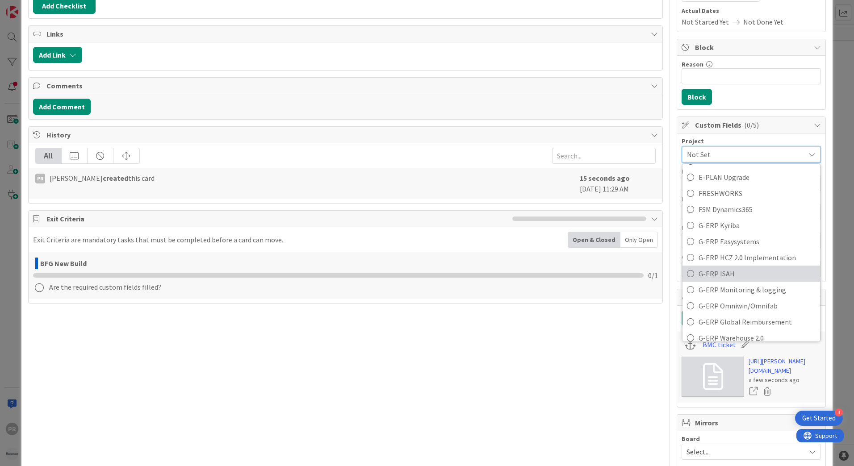
click at [720, 270] on span "G-ERP ISAH" at bounding box center [756, 273] width 117 height 13
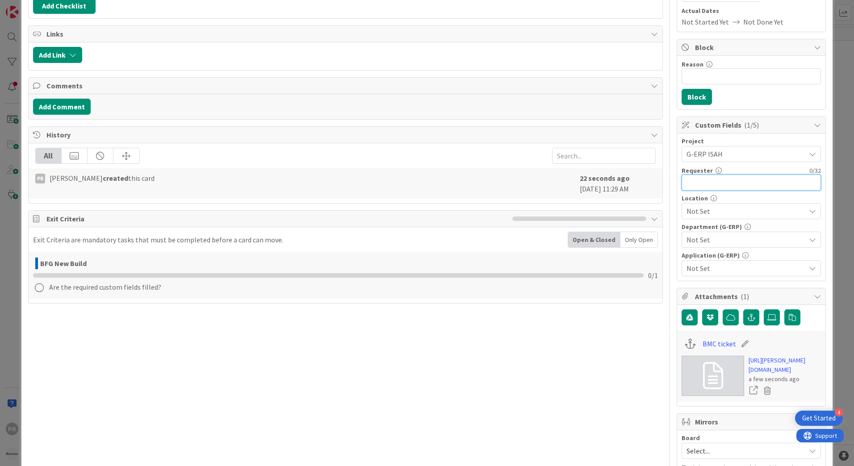
click at [716, 188] on input "text" at bounding box center [750, 183] width 139 height 16
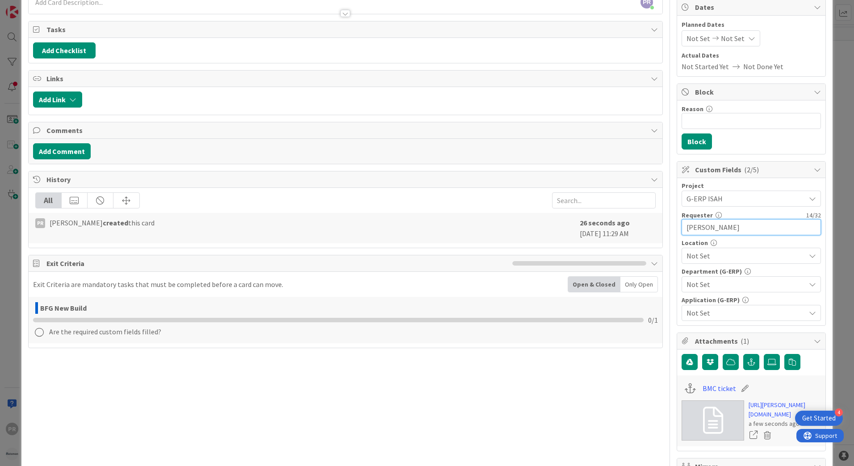
type input "[PERSON_NAME]"
click at [716, 255] on span "Not Set" at bounding box center [745, 255] width 119 height 11
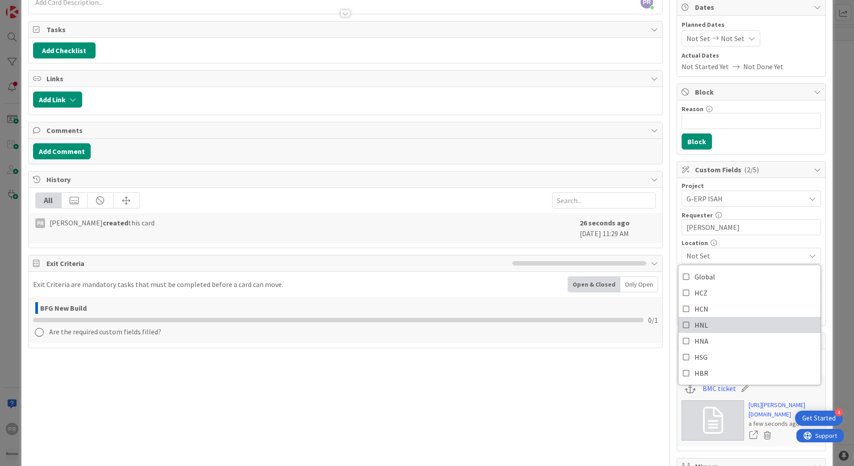
click at [698, 322] on span "HNL" at bounding box center [700, 324] width 13 height 13
click at [731, 258] on span "HNL" at bounding box center [745, 255] width 119 height 11
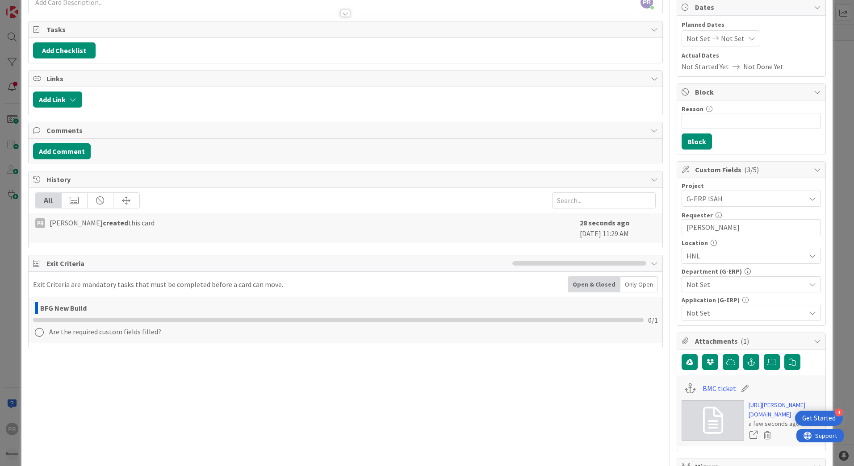
click at [725, 282] on span "Not Set" at bounding box center [745, 284] width 119 height 11
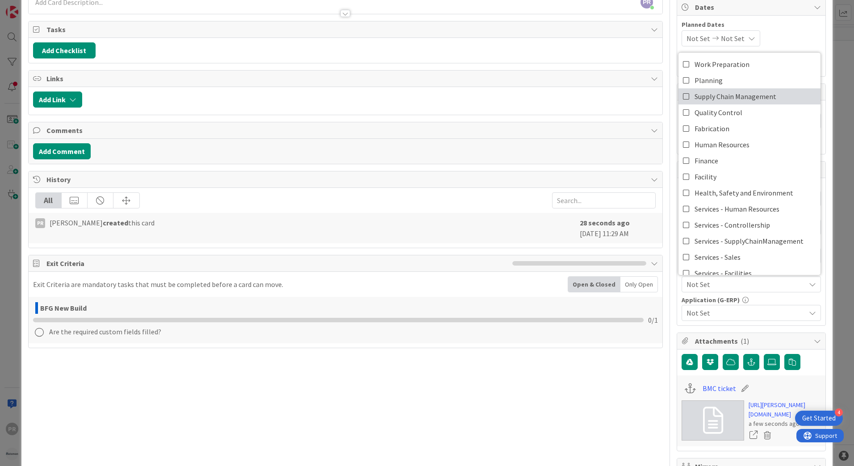
click at [722, 94] on span "Supply Chain Management" at bounding box center [735, 96] width 82 height 13
click at [721, 312] on span "Not Set" at bounding box center [745, 313] width 119 height 11
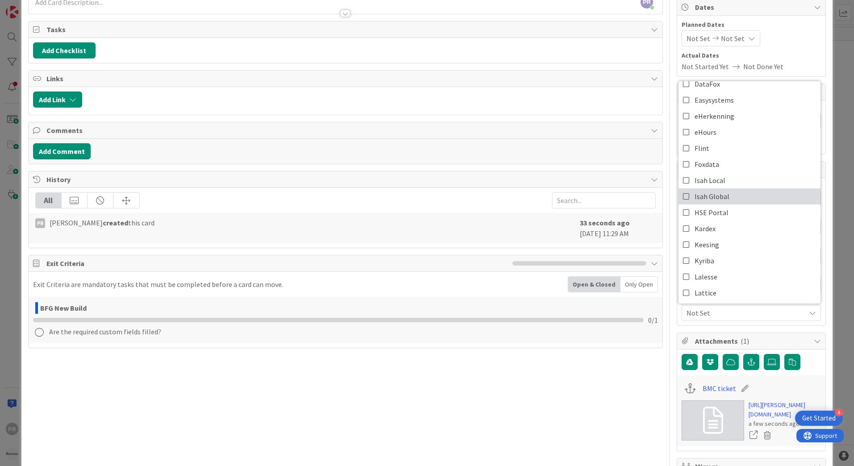
click at [712, 200] on span "Isah Global" at bounding box center [711, 196] width 35 height 13
click at [725, 318] on span "Isah Global" at bounding box center [745, 313] width 119 height 11
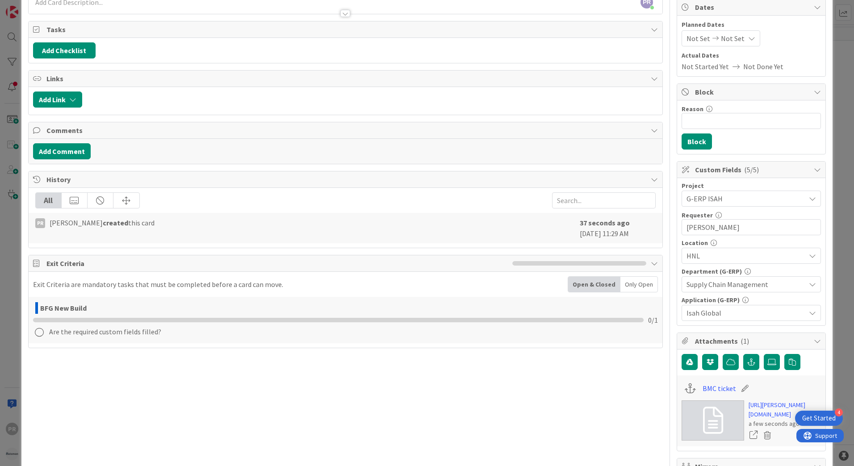
scroll to position [0, 0]
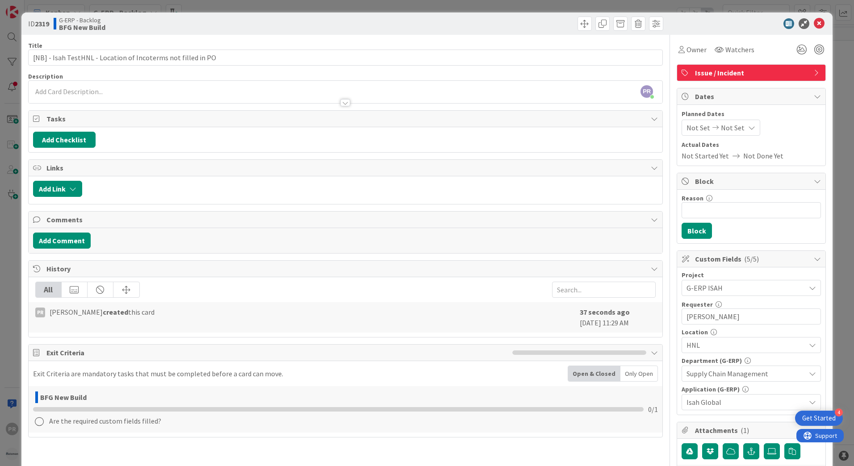
click at [208, 88] on div "PR [PERSON_NAME] just joined" at bounding box center [345, 92] width 633 height 22
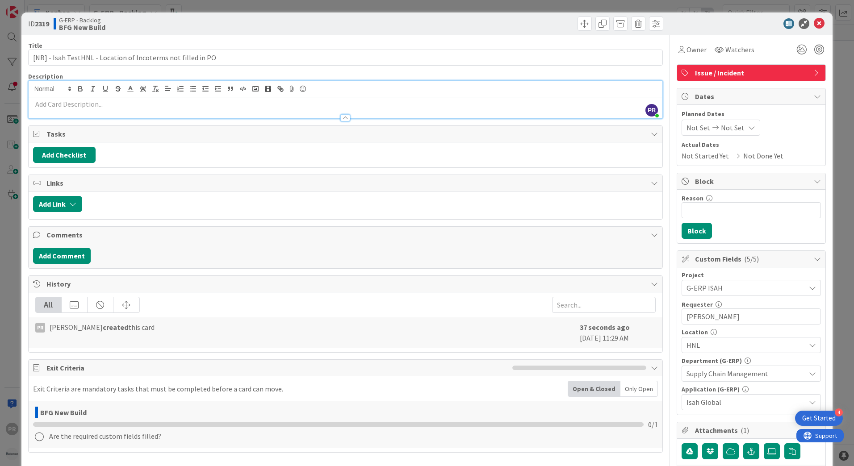
click at [183, 104] on p at bounding box center [345, 104] width 625 height 10
click at [183, 112] on div at bounding box center [345, 113] width 633 height 9
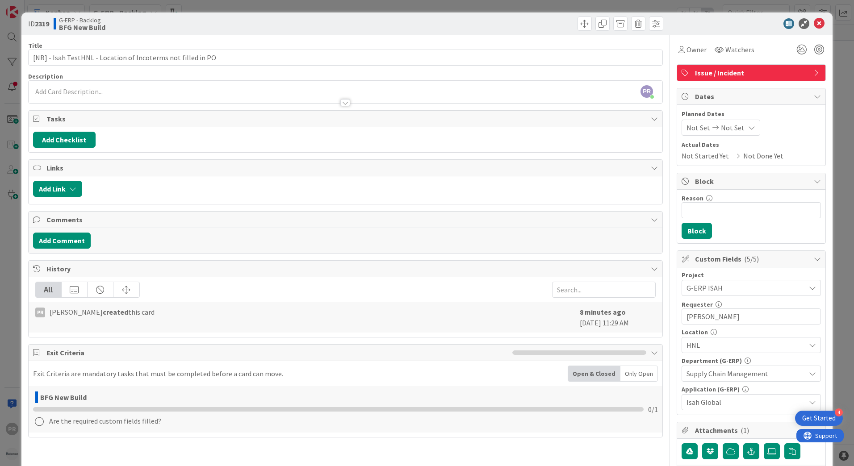
click at [164, 89] on p at bounding box center [345, 92] width 625 height 10
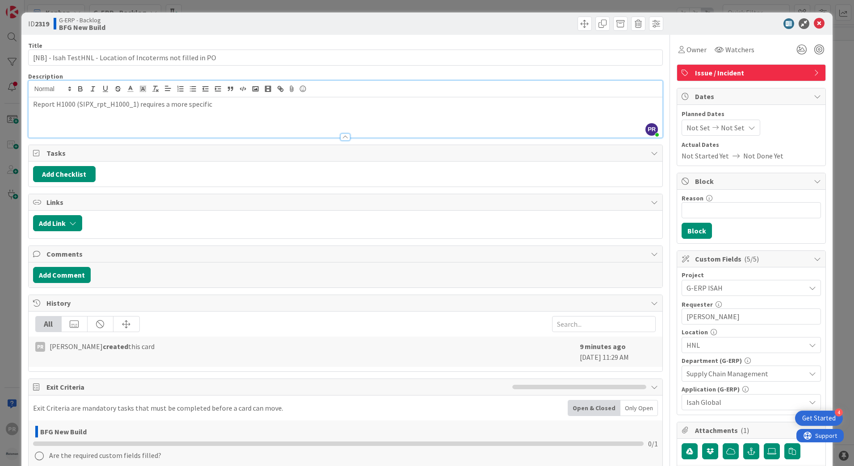
click at [224, 107] on p "Report H1000 (SIPX_rpt_H1000_1) requires a more specific" at bounding box center [345, 104] width 625 height 10
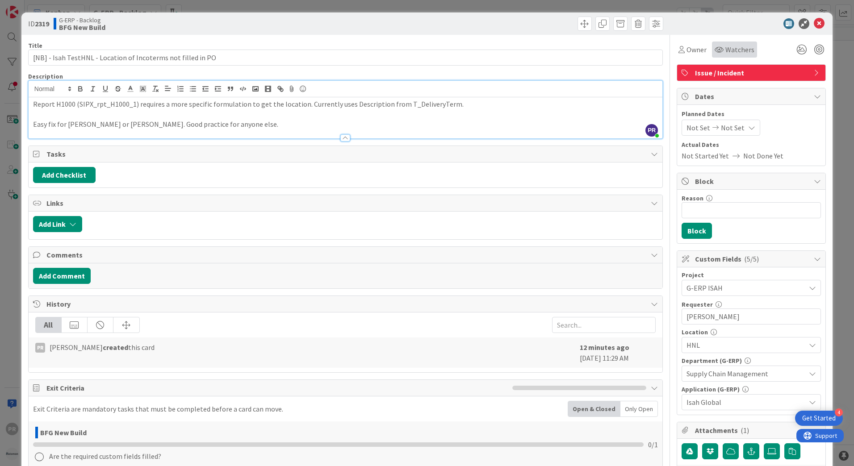
click at [725, 50] on span "Watchers" at bounding box center [739, 49] width 29 height 11
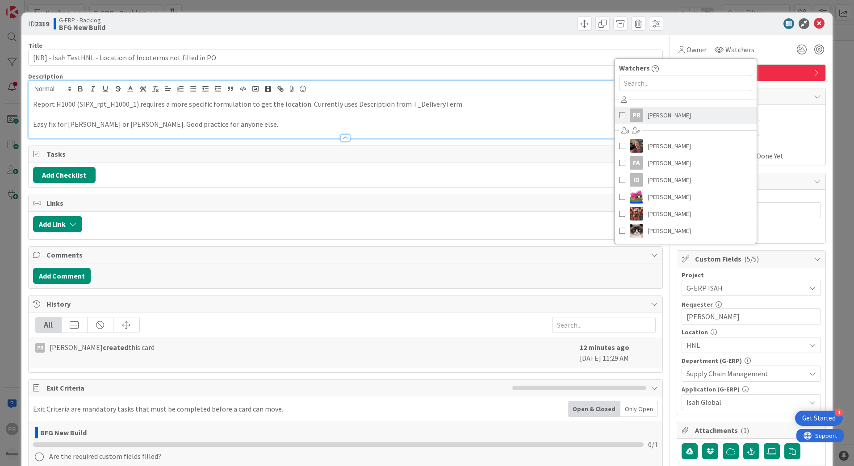
click at [650, 117] on span "[PERSON_NAME]" at bounding box center [668, 114] width 43 height 13
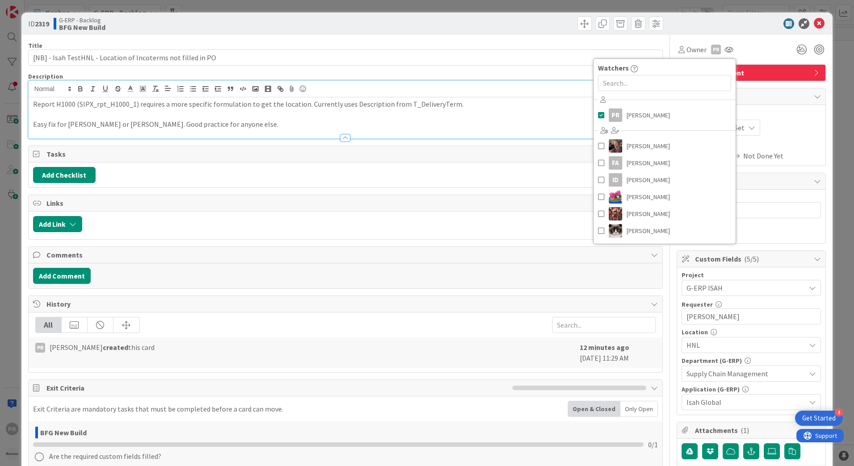
click at [450, 128] on p "Easy fix for [PERSON_NAME] or [PERSON_NAME]. Good practice for anyone else." at bounding box center [345, 124] width 625 height 10
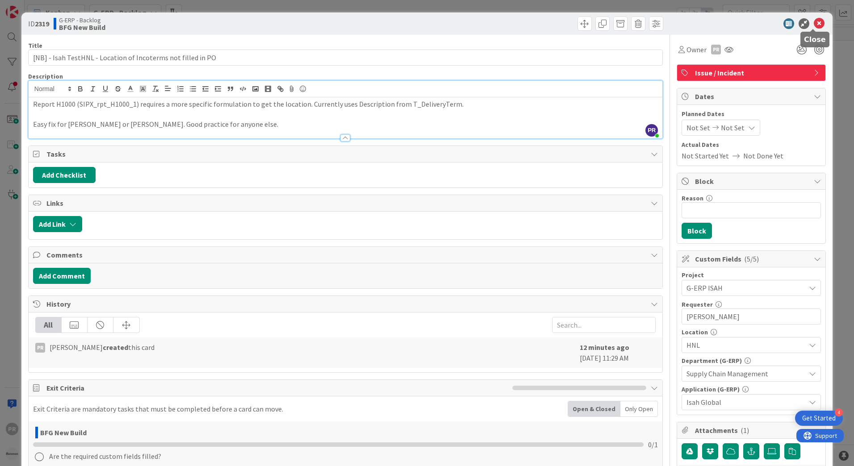
click at [813, 27] on icon at bounding box center [818, 23] width 11 height 11
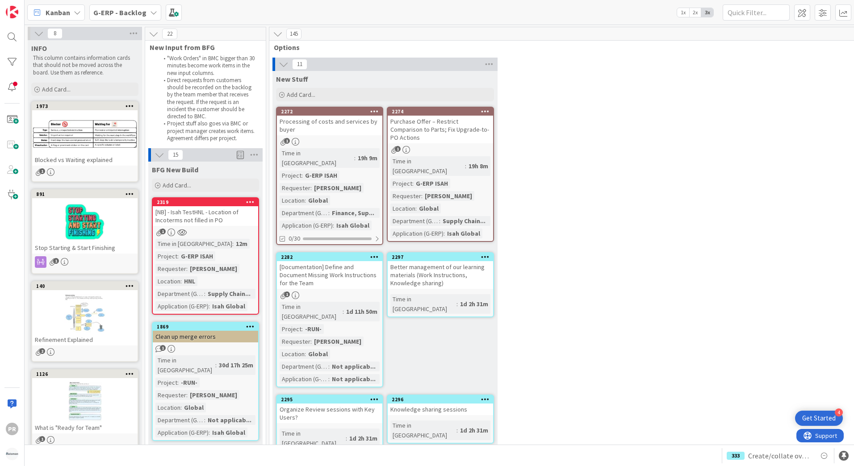
click at [227, 221] on div "[NB] - Isah TestHNL - Location of Incoterms not filled in PO" at bounding box center [205, 216] width 105 height 20
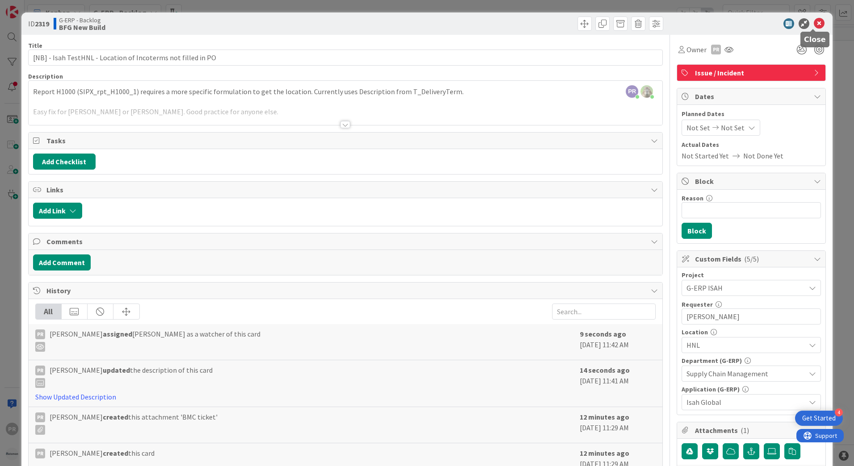
click at [813, 25] on icon at bounding box center [818, 23] width 11 height 11
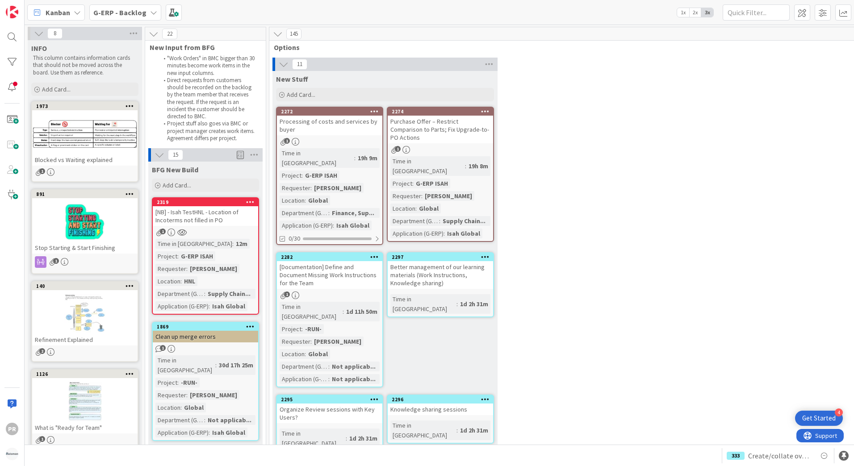
click at [118, 13] on b "G-ERP - Backlog" at bounding box center [119, 12] width 53 height 9
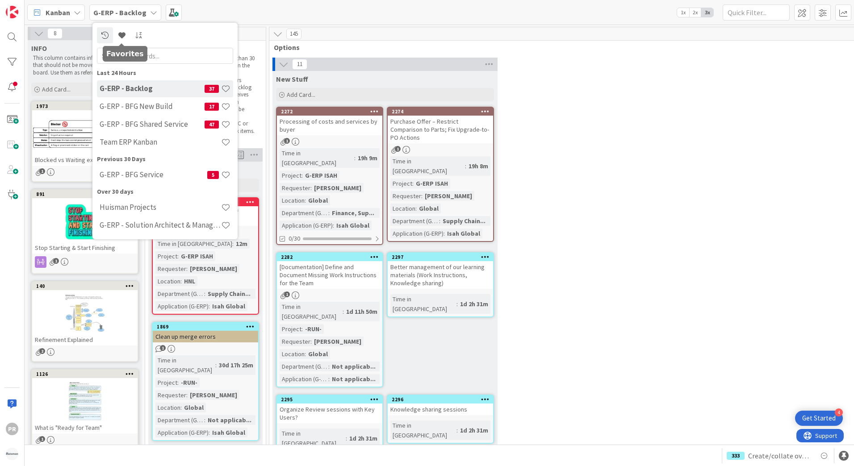
click at [114, 12] on b "G-ERP - Backlog" at bounding box center [119, 12] width 53 height 9
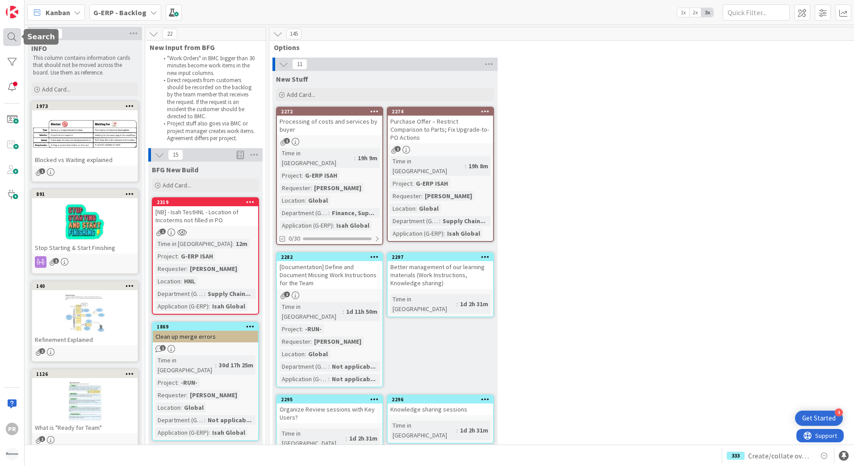
click at [14, 37] on div at bounding box center [12, 37] width 18 height 18
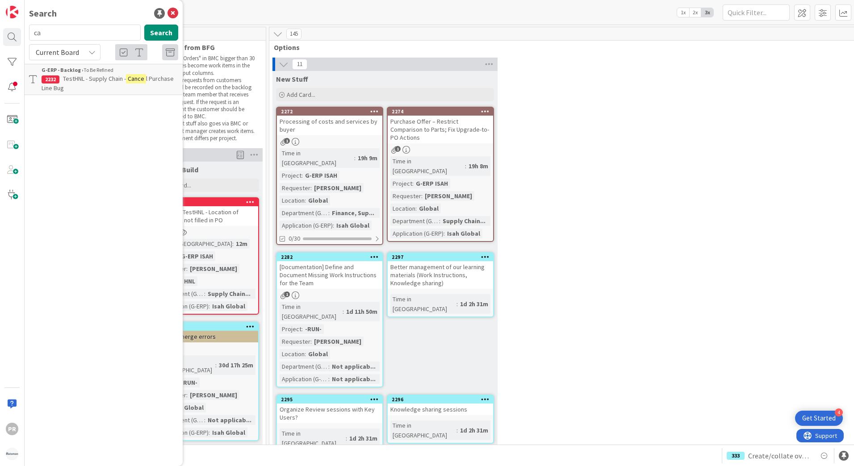
type input "c"
click at [80, 80] on span "TestHNL - Supply Chain - Cancel Purchase Line Bug" at bounding box center [107, 83] width 130 height 17
